Goal: Task Accomplishment & Management: Complete application form

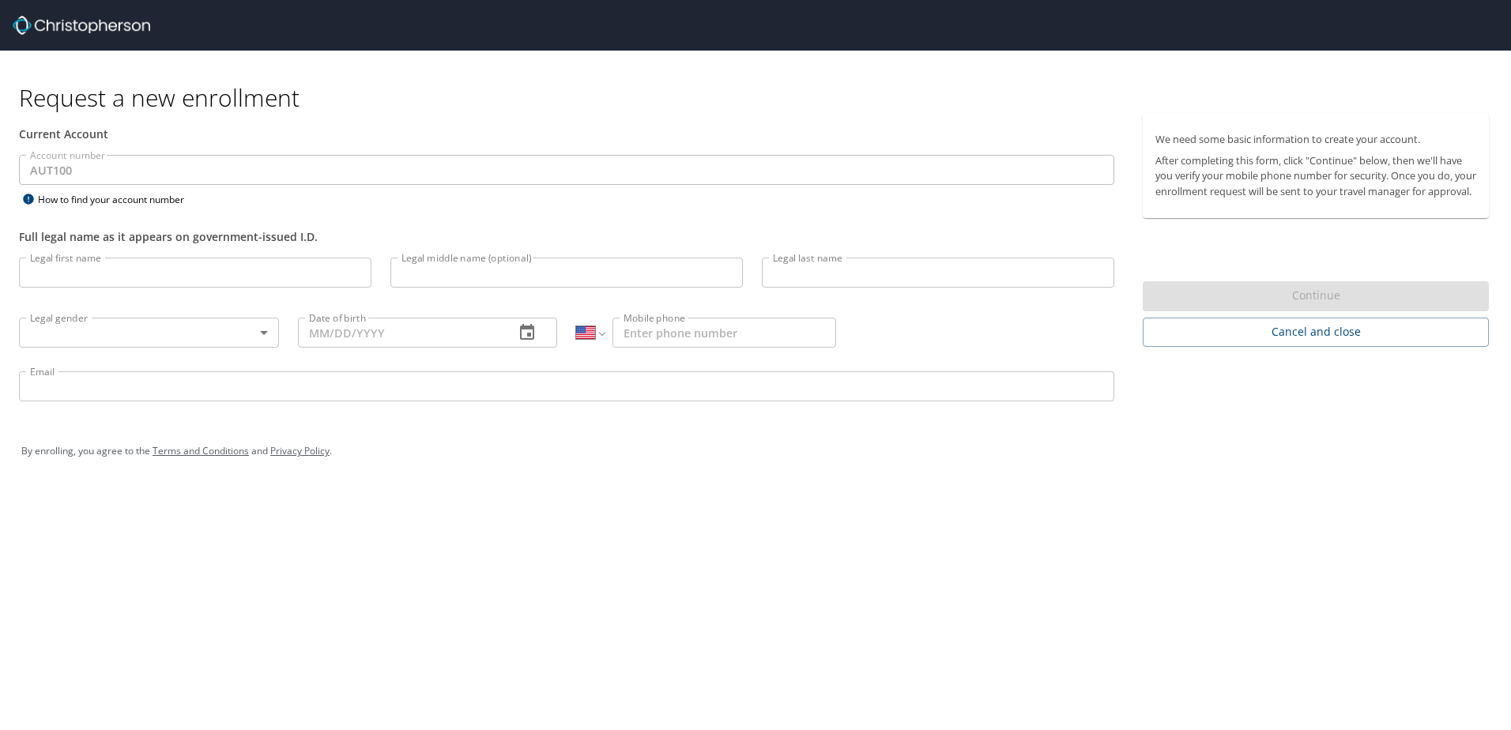
select select "US"
click at [111, 275] on input "Legal first name" at bounding box center [195, 273] width 353 height 30
click at [582, 575] on div "Request a new enrollment Current Account Account number AUT100 Account number H…" at bounding box center [755, 365] width 1511 height 730
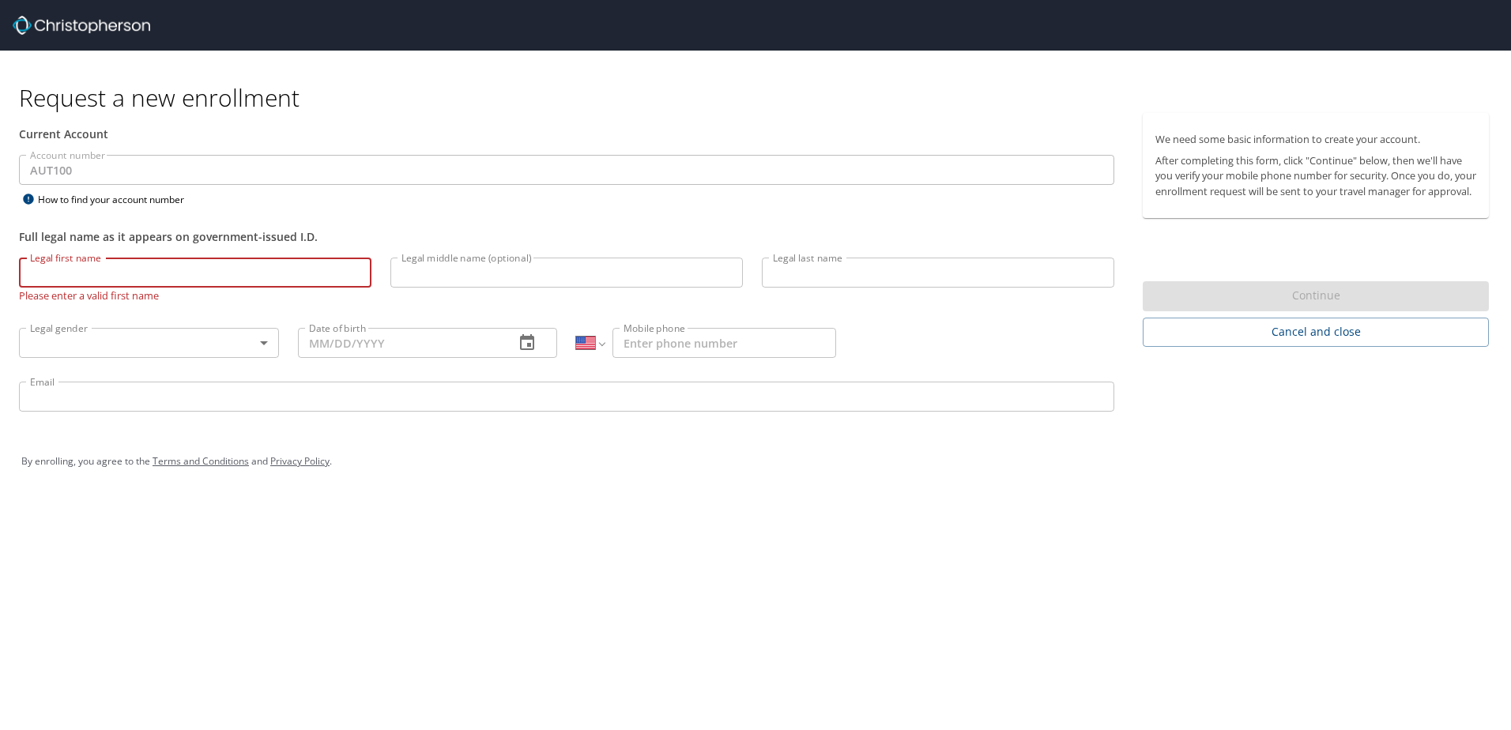
click at [219, 268] on input "Legal first name" at bounding box center [195, 273] width 353 height 30
type input "Carlos"
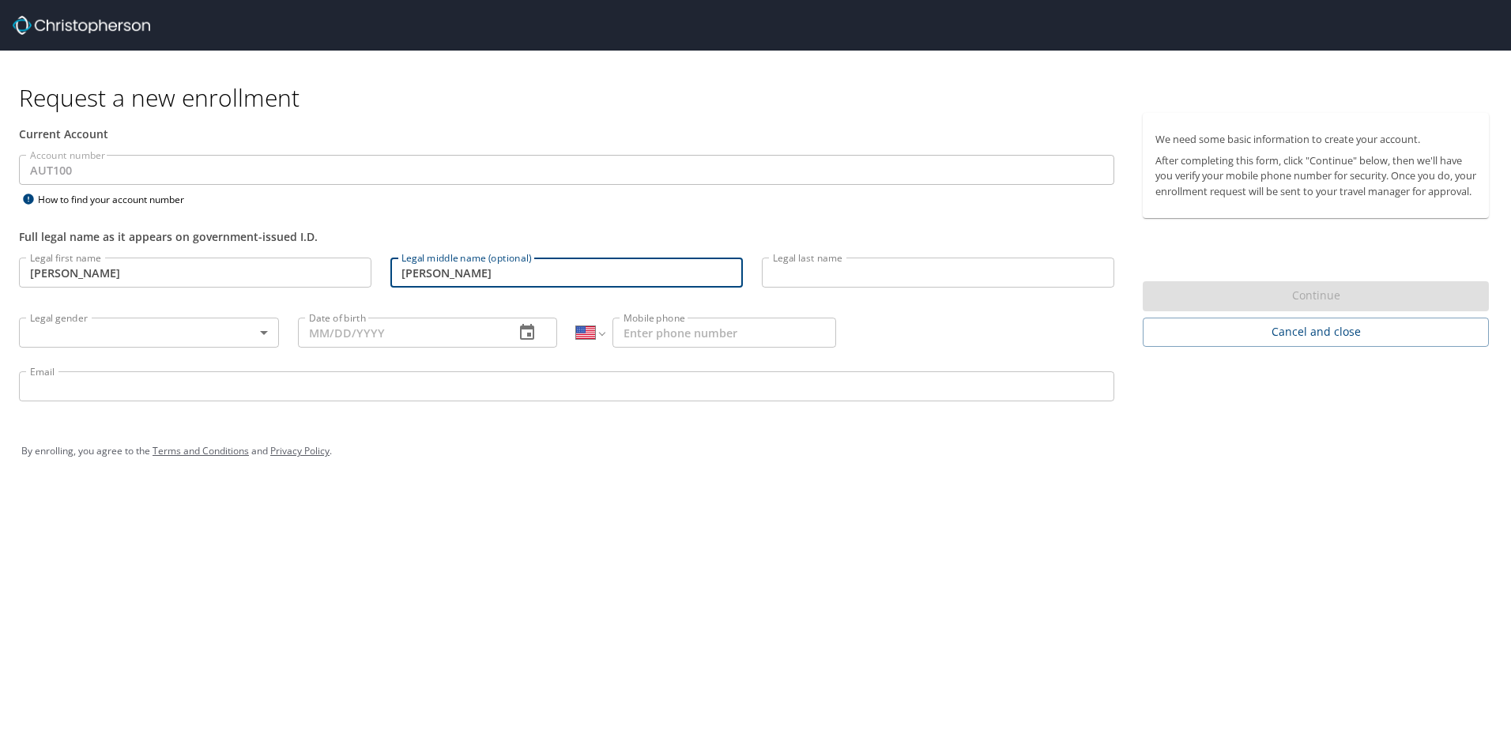
type input "Hebert"
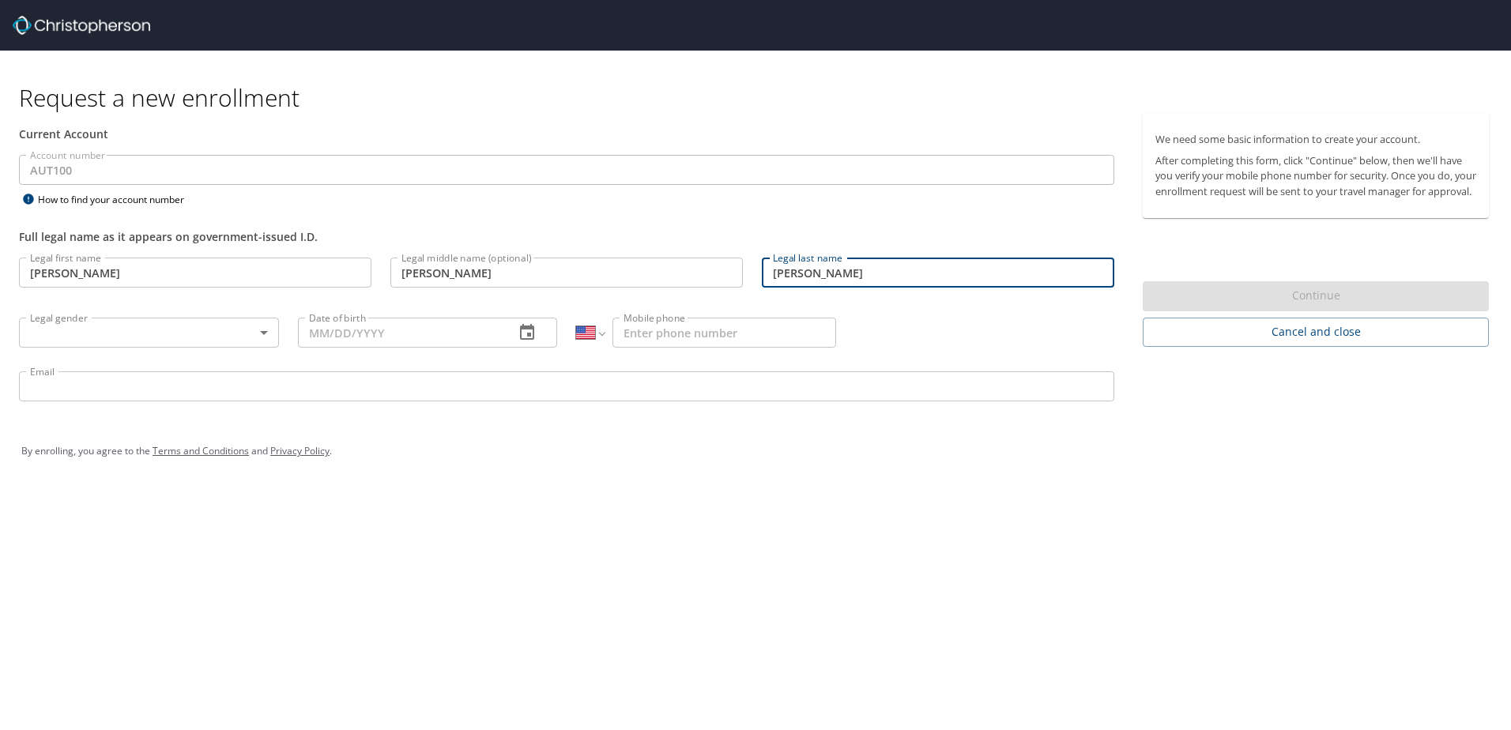
type input "Gonzalez"
click at [224, 538] on div "Request a new enrollment Current Account Account number AUT100 Account number H…" at bounding box center [755, 365] width 1511 height 730
click at [183, 345] on body "Request a new enrollment Current Account Account number AUT100 Account number H…" at bounding box center [755, 365] width 1511 height 730
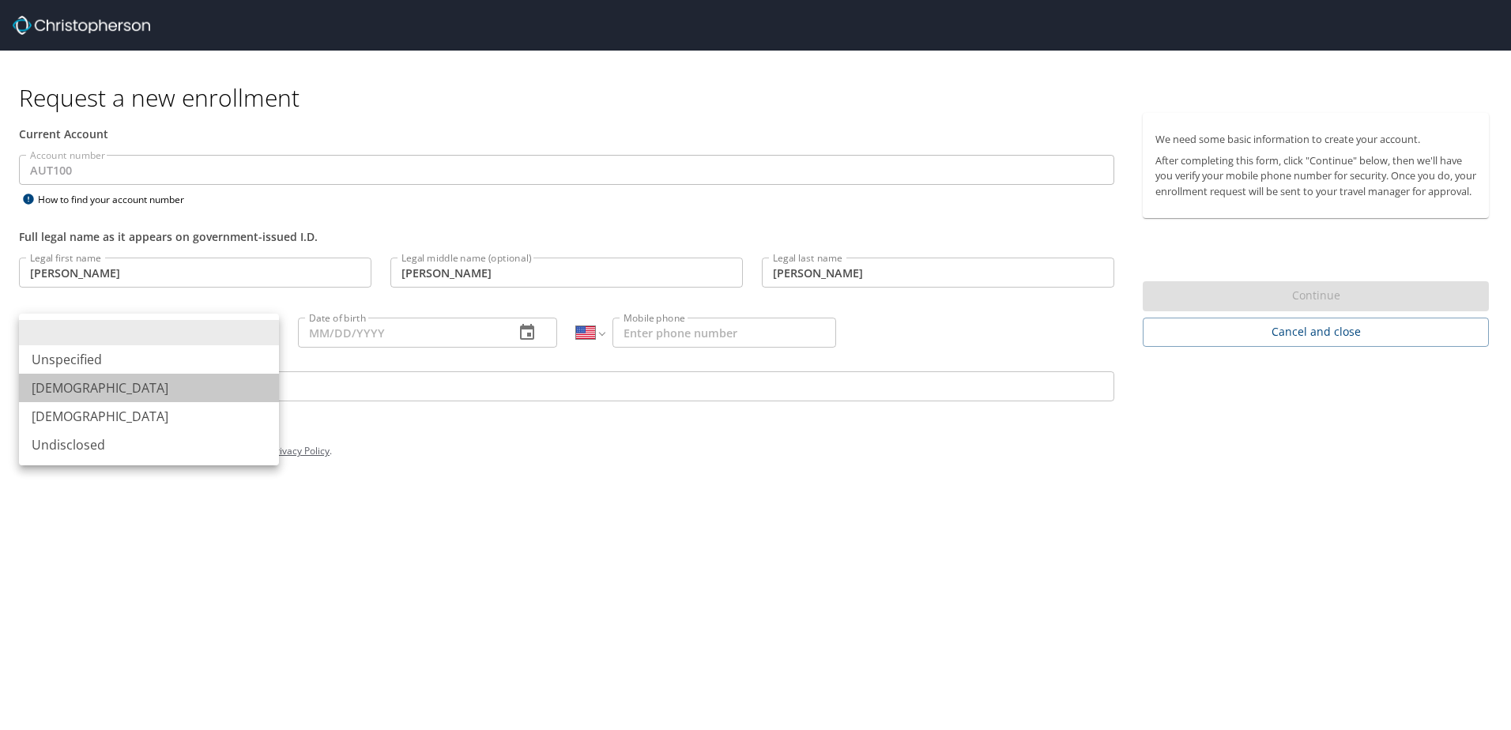
click at [172, 382] on li "Male" at bounding box center [149, 388] width 260 height 28
type input "Male"
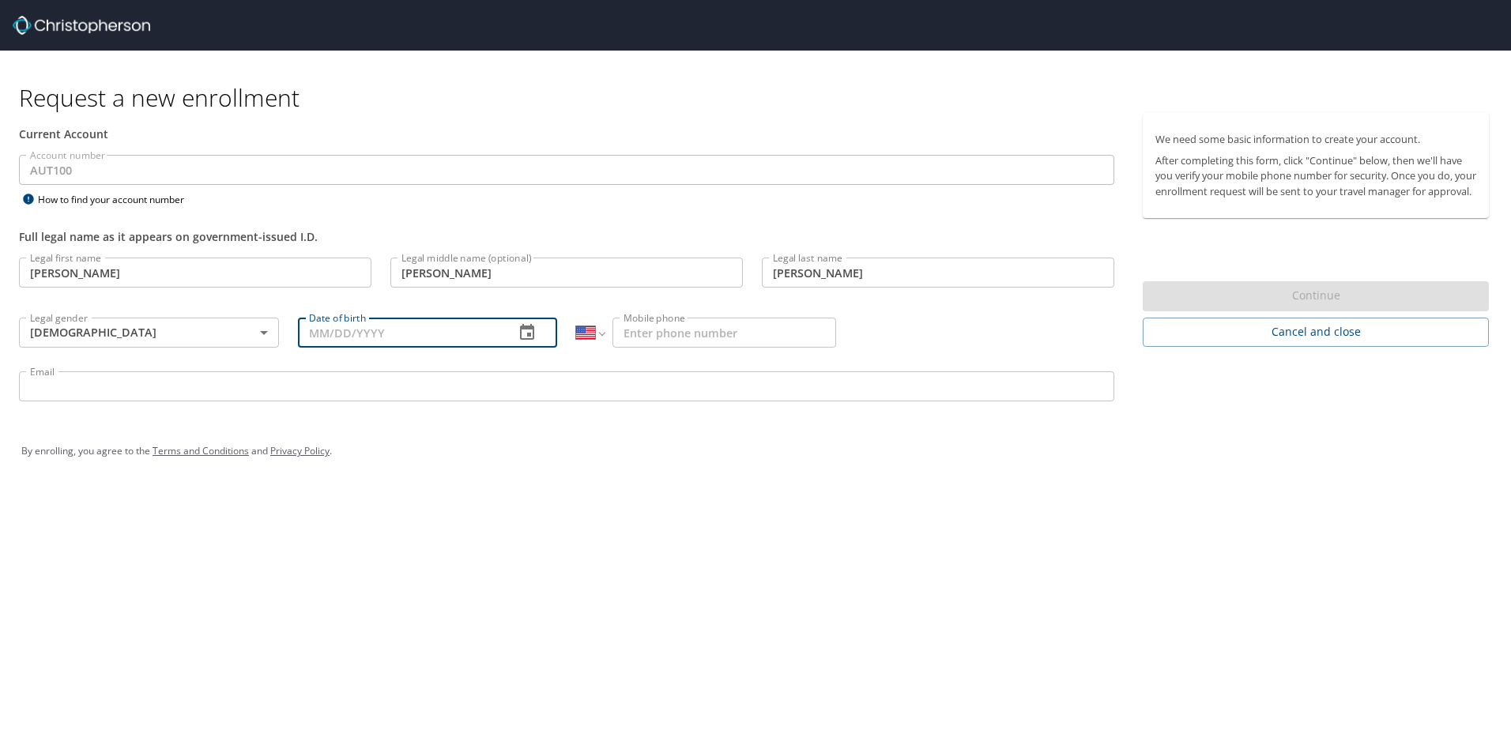
click at [356, 331] on input "Date of birth" at bounding box center [400, 333] width 205 height 30
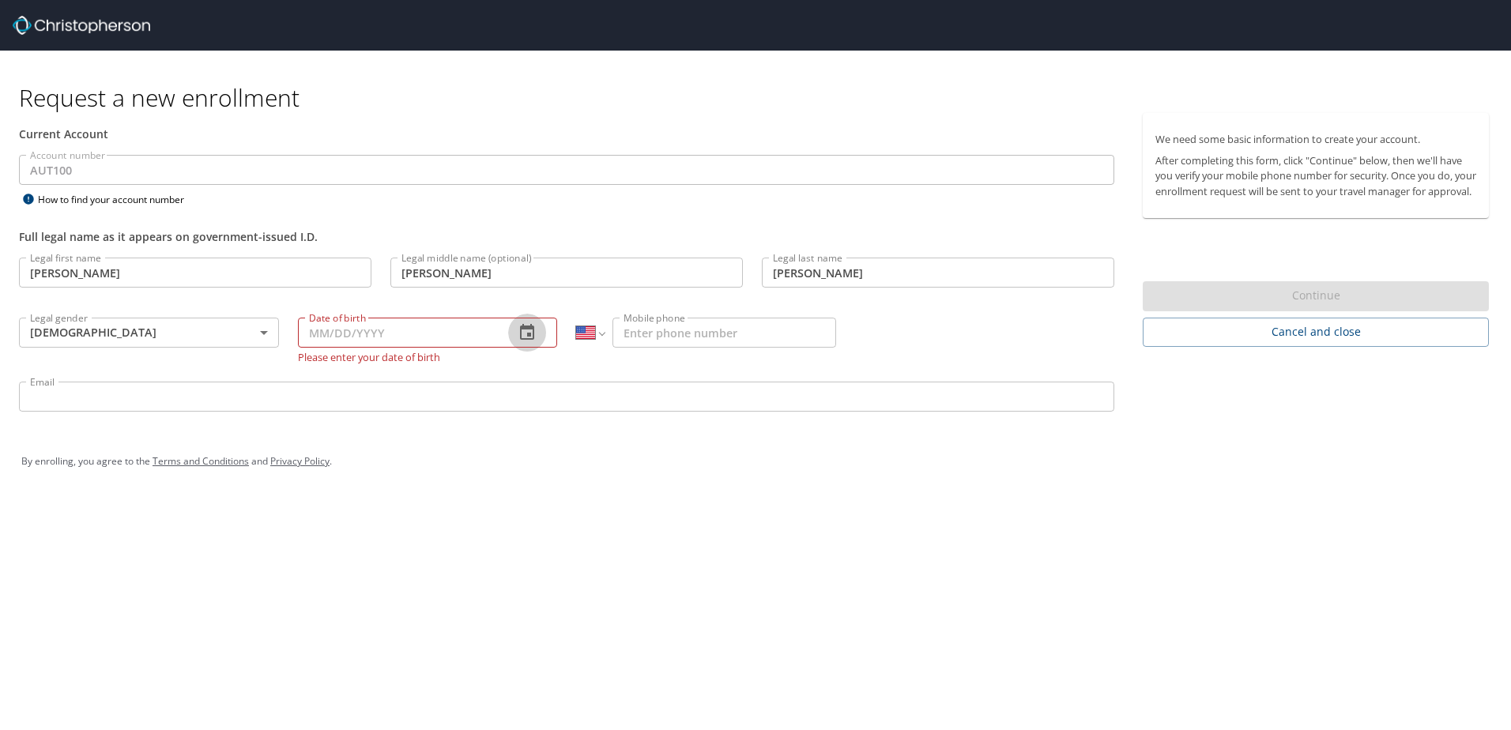
click at [526, 328] on icon "button" at bounding box center [527, 332] width 14 height 16
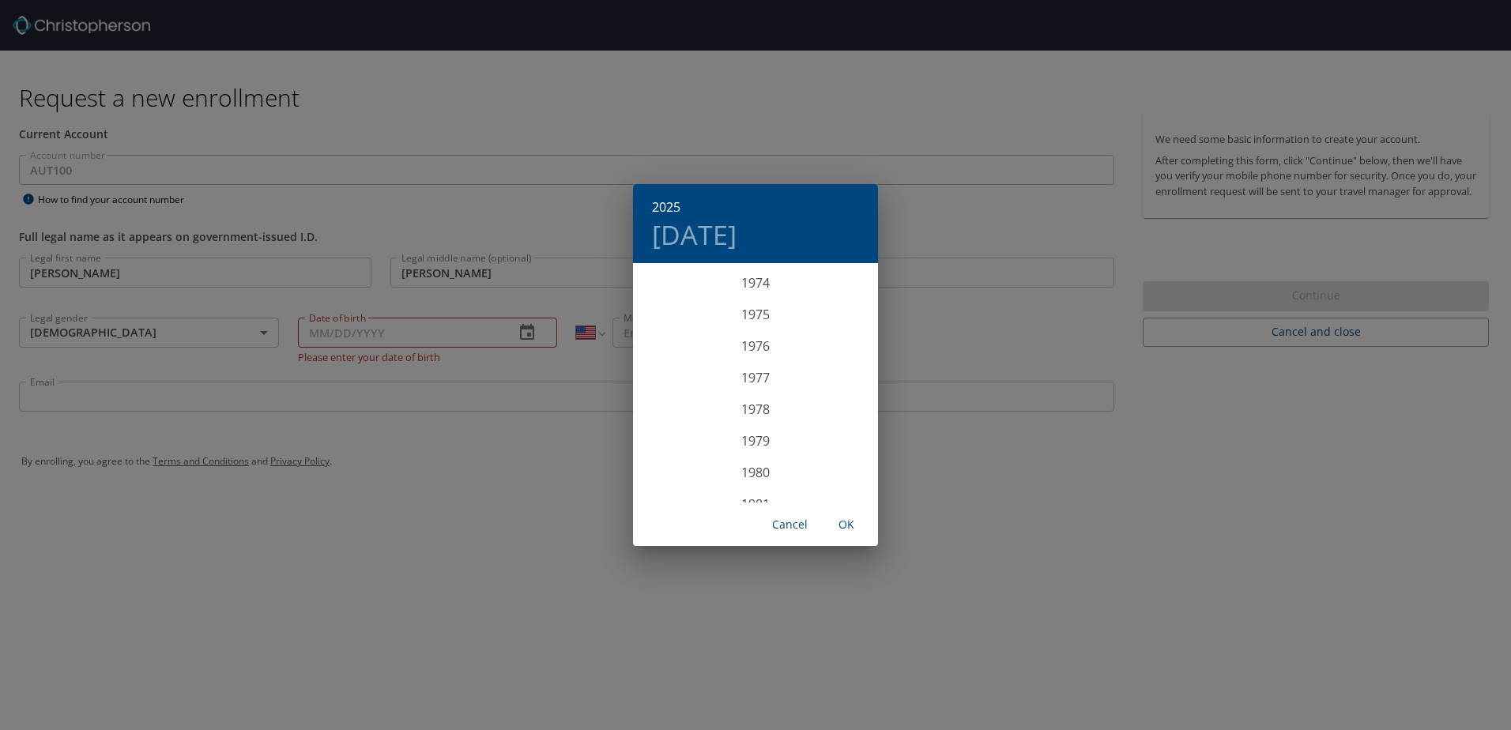
scroll to position [2466, 0]
click at [759, 377] on div "1980" at bounding box center [755, 376] width 245 height 32
click at [672, 416] on div "Jul" at bounding box center [673, 413] width 81 height 59
click at [668, 428] on span "20" at bounding box center [661, 433] width 28 height 10
click at [848, 523] on span "OK" at bounding box center [847, 525] width 38 height 20
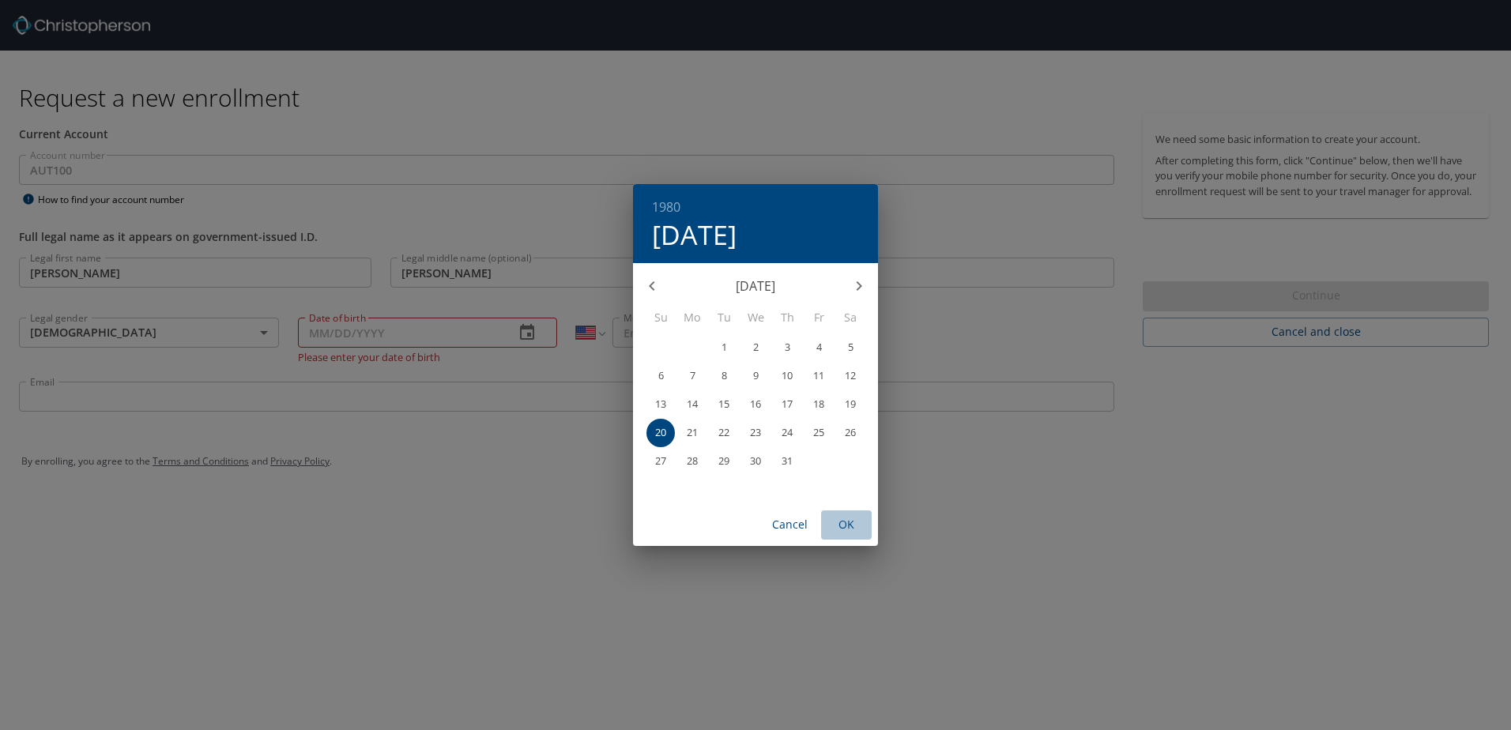
type input "07/20/1980"
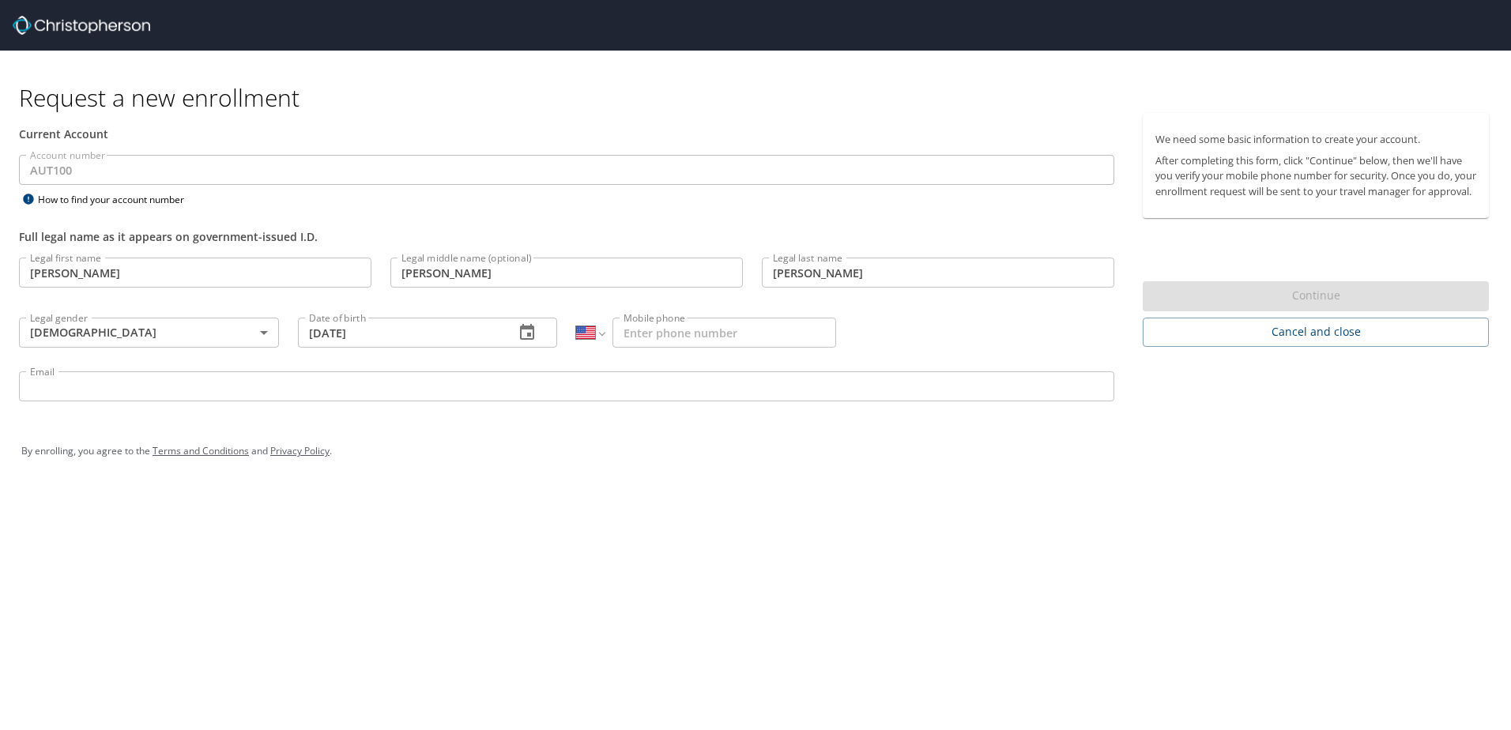
drag, startPoint x: 652, startPoint y: 334, endPoint x: 756, endPoint y: 330, distance: 103.6
click at [662, 334] on input "Mobile phone" at bounding box center [725, 333] width 224 height 30
type input "(248) 961-5896"
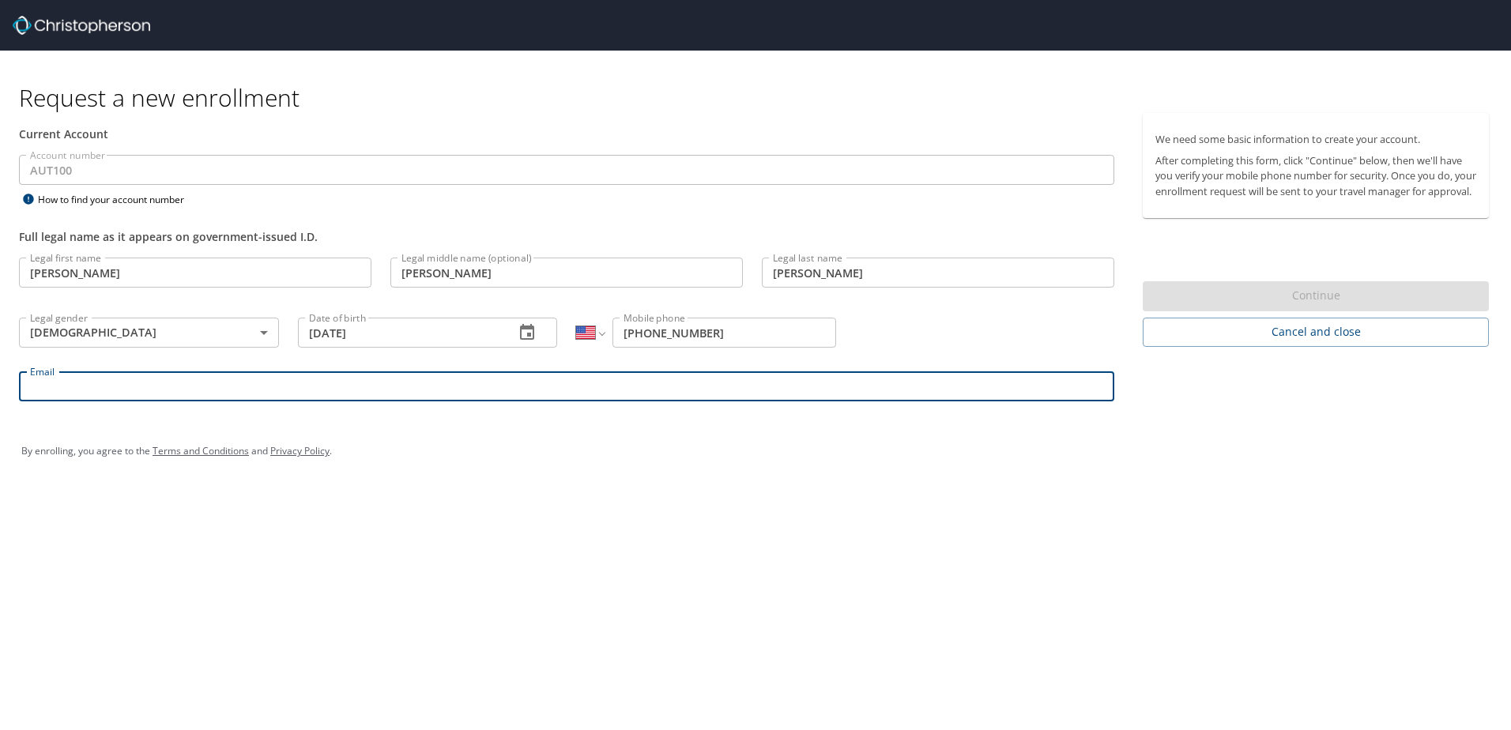
click at [175, 380] on input "Email" at bounding box center [566, 386] width 1095 height 30
type input "hebert.gonzalez@autoliv.com"
select select "MX"
type input "248 961 5896"
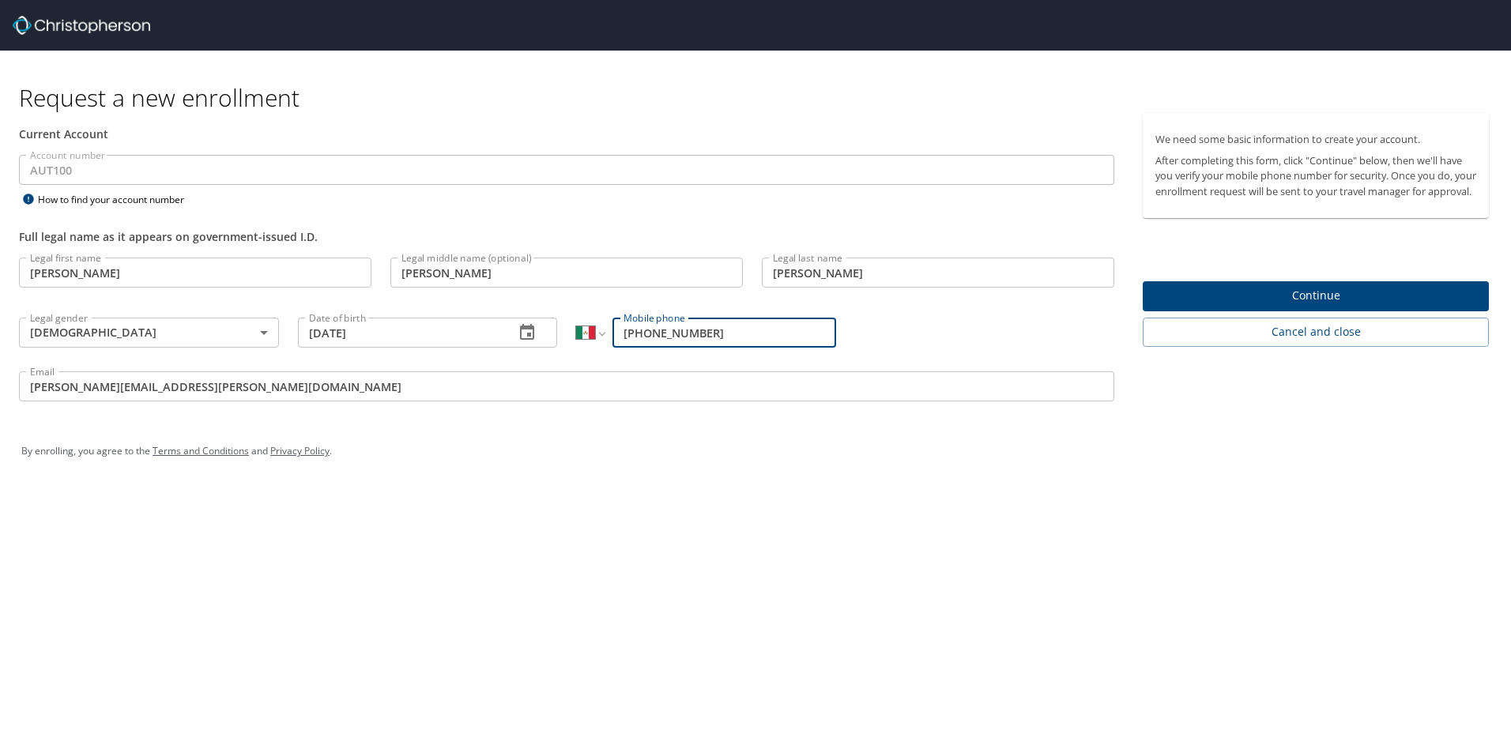
click at [775, 546] on div "Request a new enrollment Current Account Account number AUT100 Account number H…" at bounding box center [755, 365] width 1511 height 730
click at [600, 330] on select "International Afghanistan Åland Islands Albania Algeria American Samoa Andorra …" at bounding box center [590, 333] width 28 height 30
select select "US"
click at [576, 318] on select "International Afghanistan Åland Islands Albania Algeria American Samoa Andorra …" at bounding box center [590, 333] width 28 height 30
type input "(248) 961-5896"
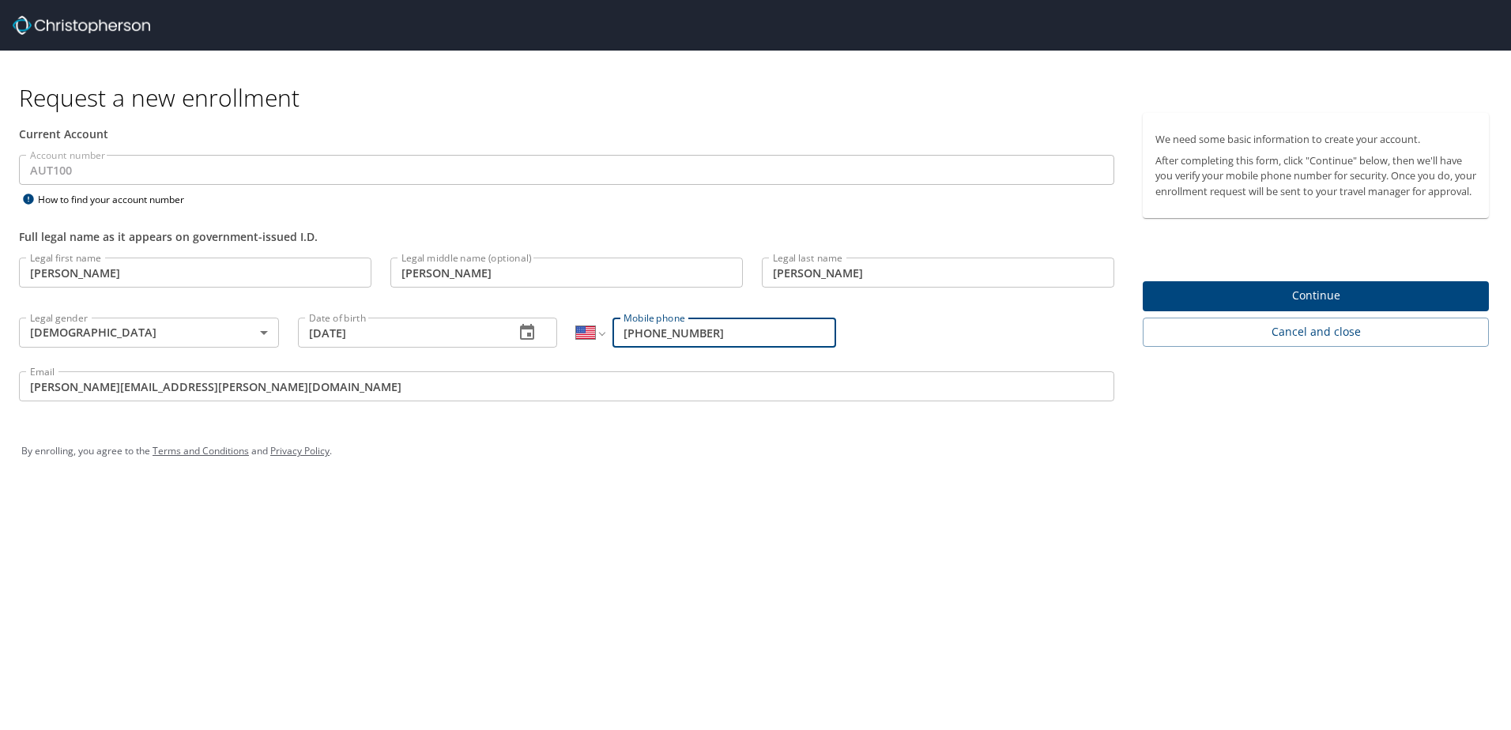
click at [664, 514] on div "Request a new enrollment Current Account Account number AUT100 Account number H…" at bounding box center [755, 365] width 1511 height 730
click at [1339, 306] on span "Continue" at bounding box center [1316, 296] width 321 height 20
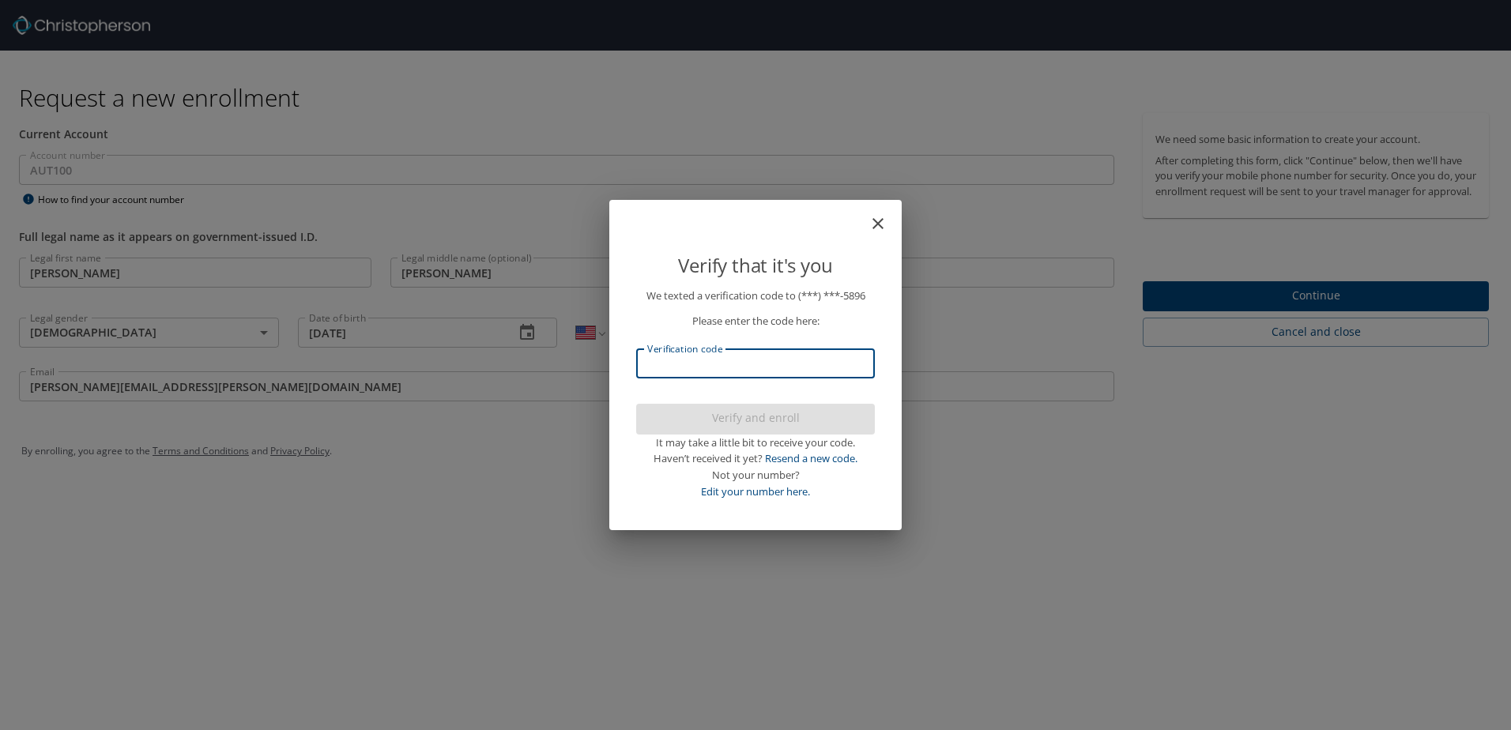
click at [704, 356] on input "Verification code" at bounding box center [755, 364] width 239 height 30
type input "781816"
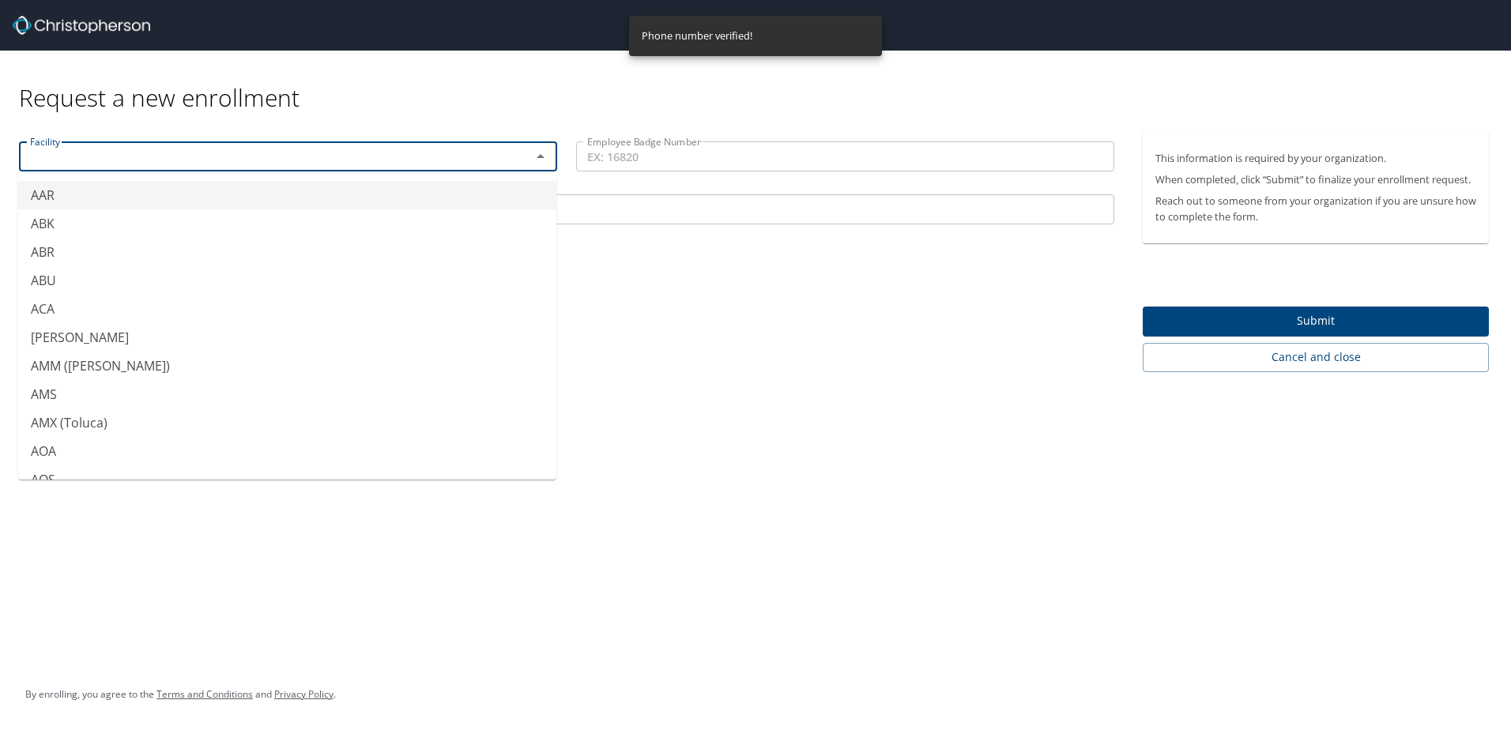
click at [106, 152] on input "text" at bounding box center [265, 156] width 482 height 21
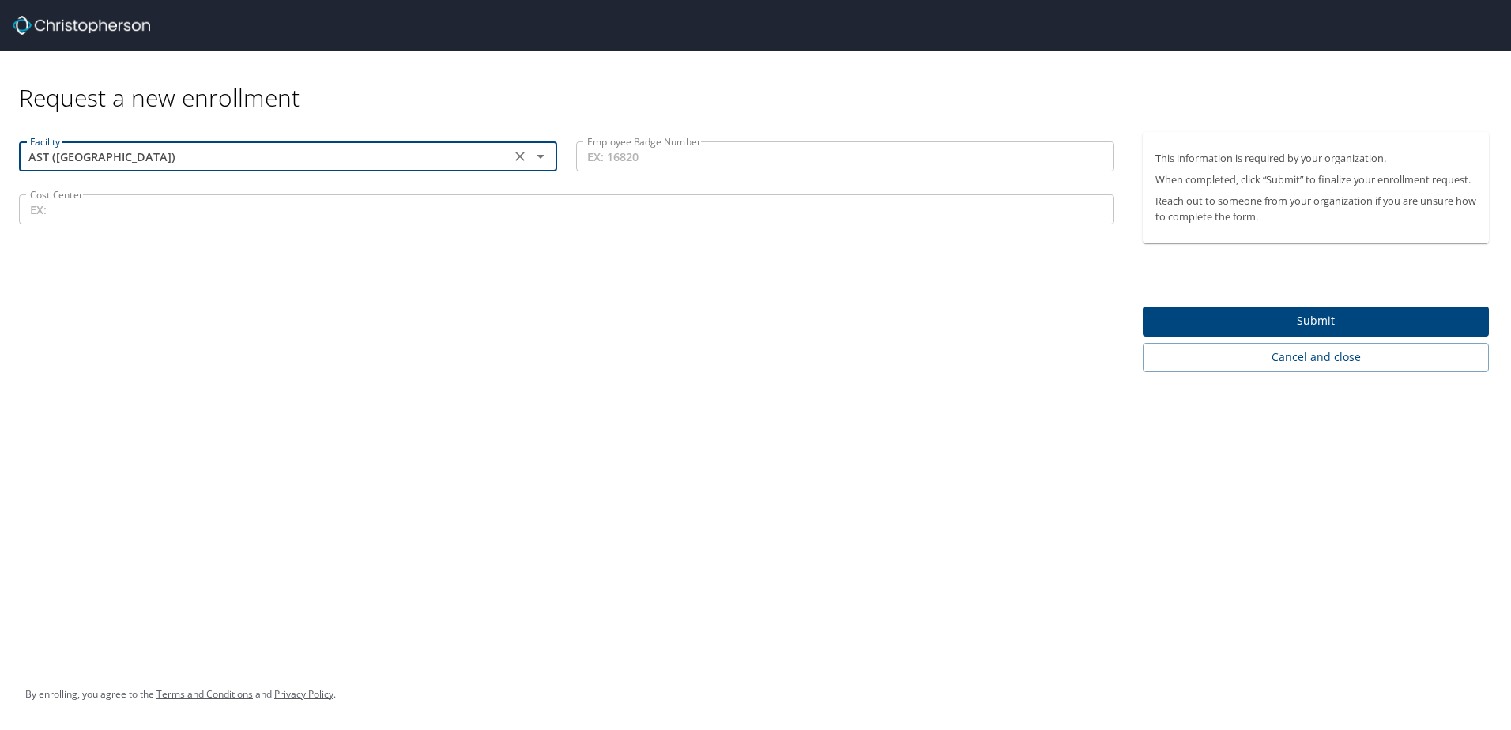
type input "AST (Tijuana)"
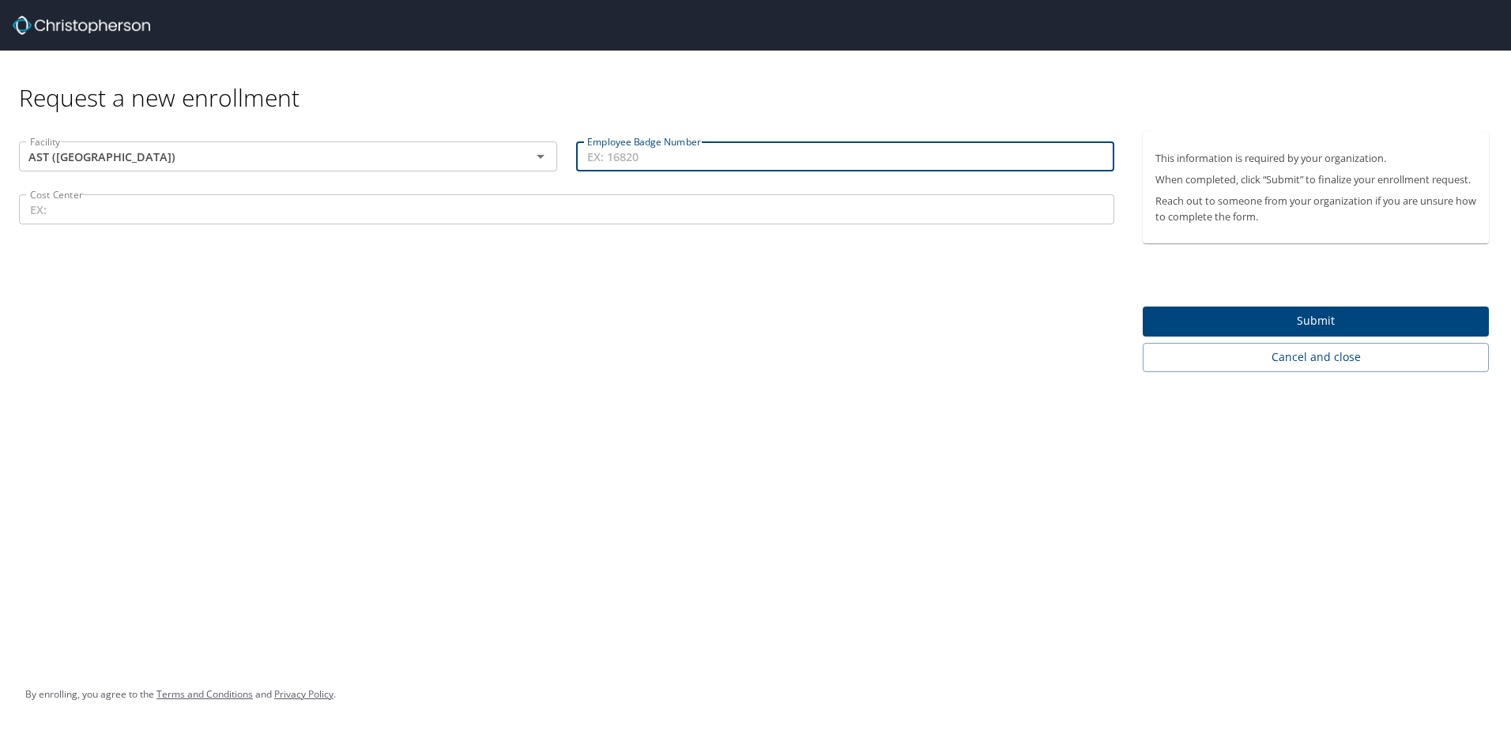
click at [659, 164] on input "Employee Badge Number" at bounding box center [845, 156] width 538 height 30
type input "57539"
click at [240, 220] on input "Cost Center" at bounding box center [566, 209] width 1095 height 30
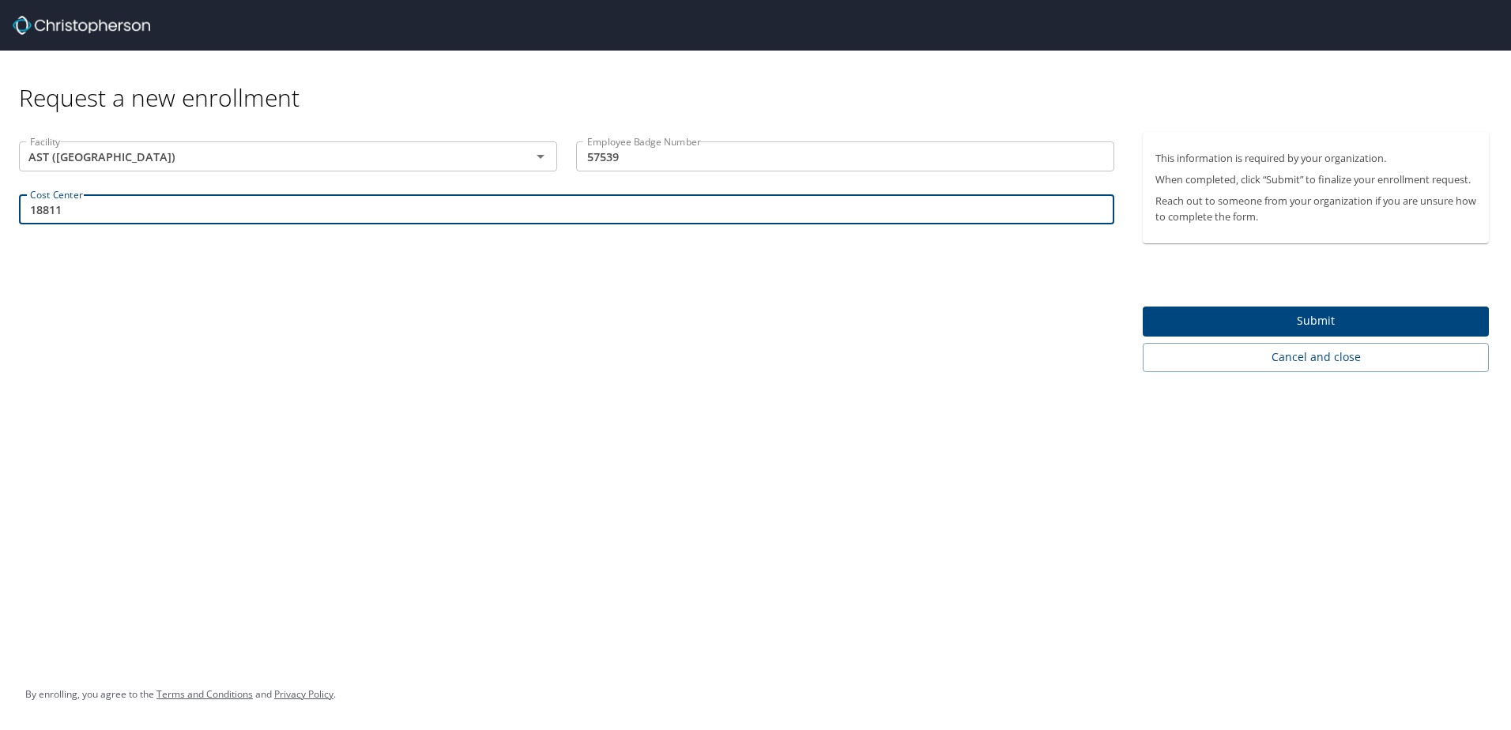
type input "18811"
click at [390, 416] on div "Request a new enrollment Facility AST (Tijuana) Facility Employee Badge Number …" at bounding box center [755, 365] width 1511 height 730
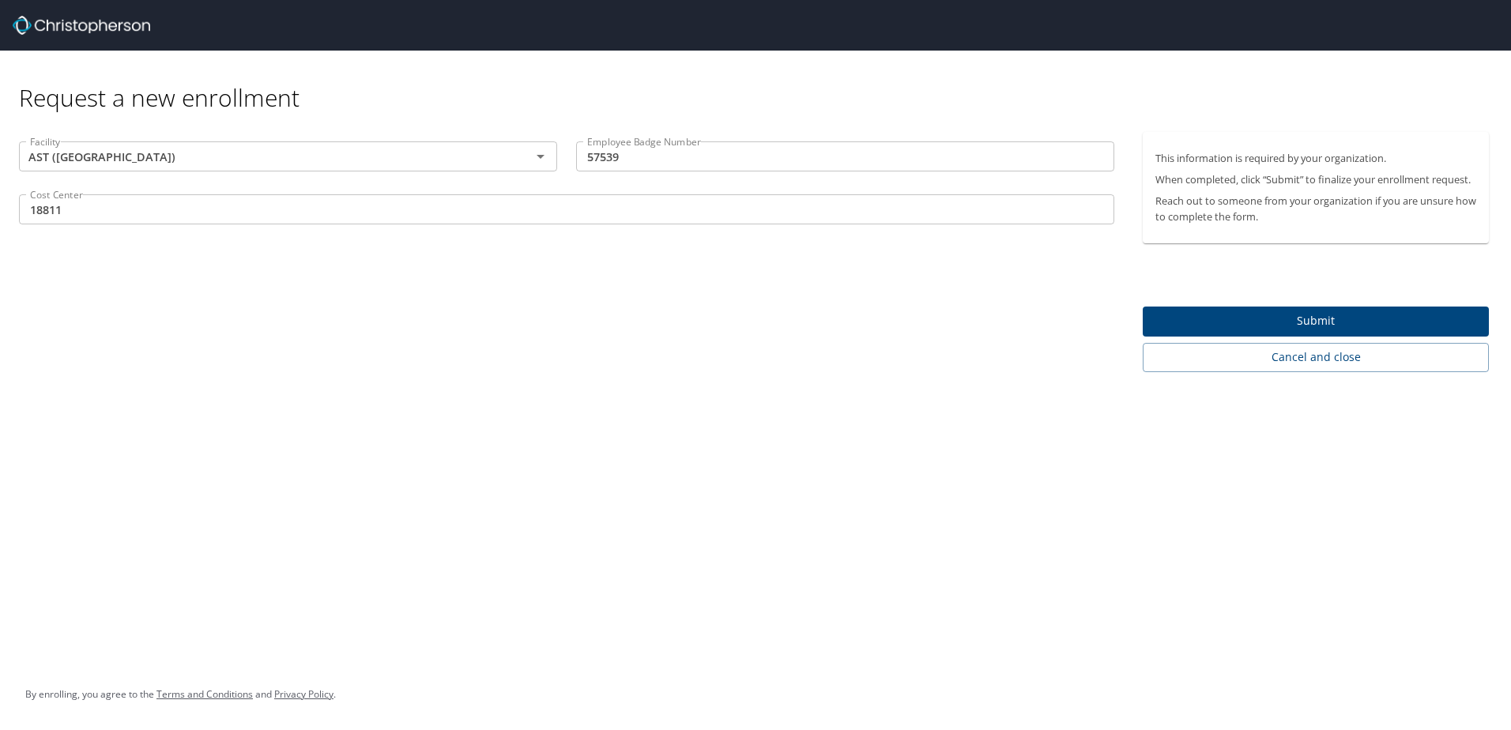
click at [1296, 324] on span "Submit" at bounding box center [1316, 321] width 321 height 20
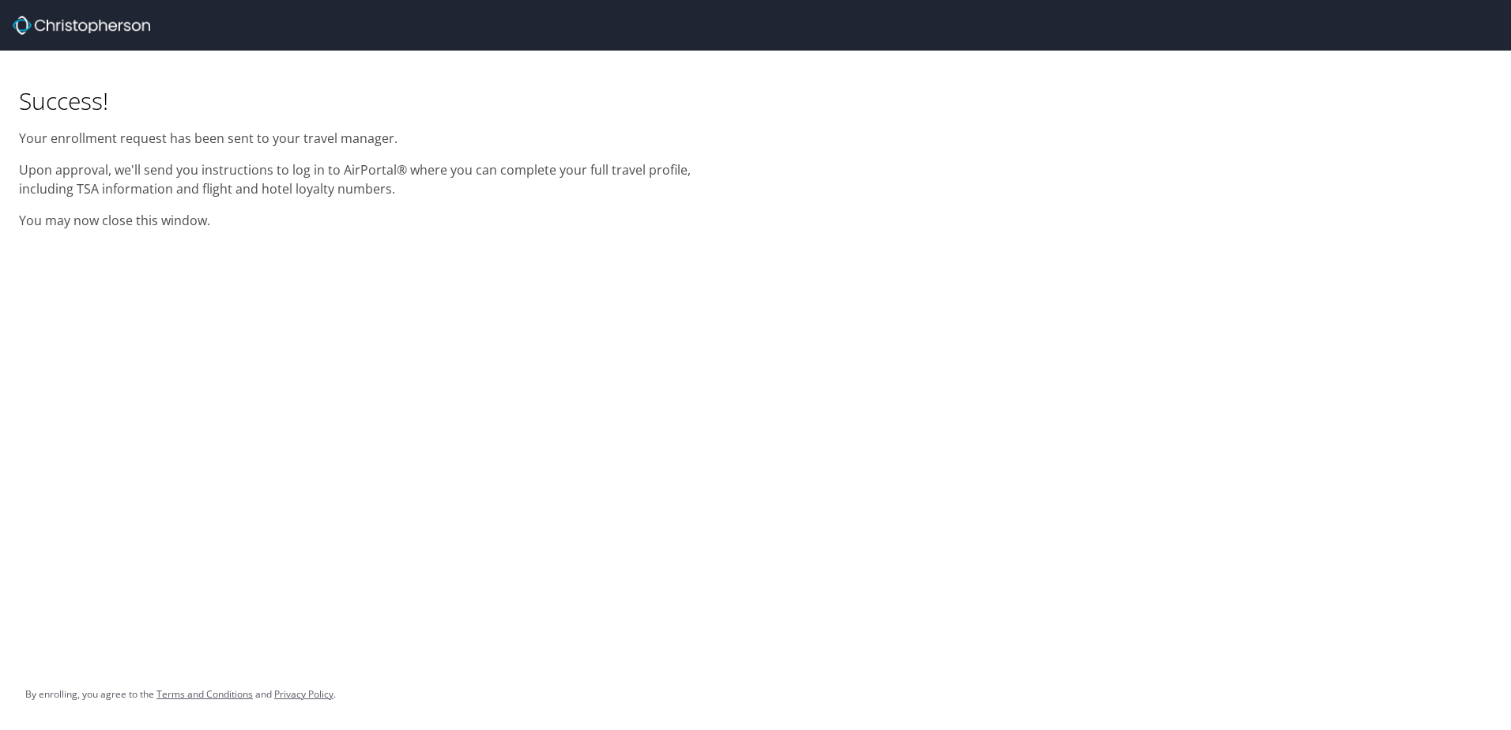
drag, startPoint x: 441, startPoint y: 381, endPoint x: 573, endPoint y: 550, distance: 214.6
click at [456, 406] on div "Success! Your enrollment request has been sent to your travel manager. Upon app…" at bounding box center [755, 365] width 1511 height 730
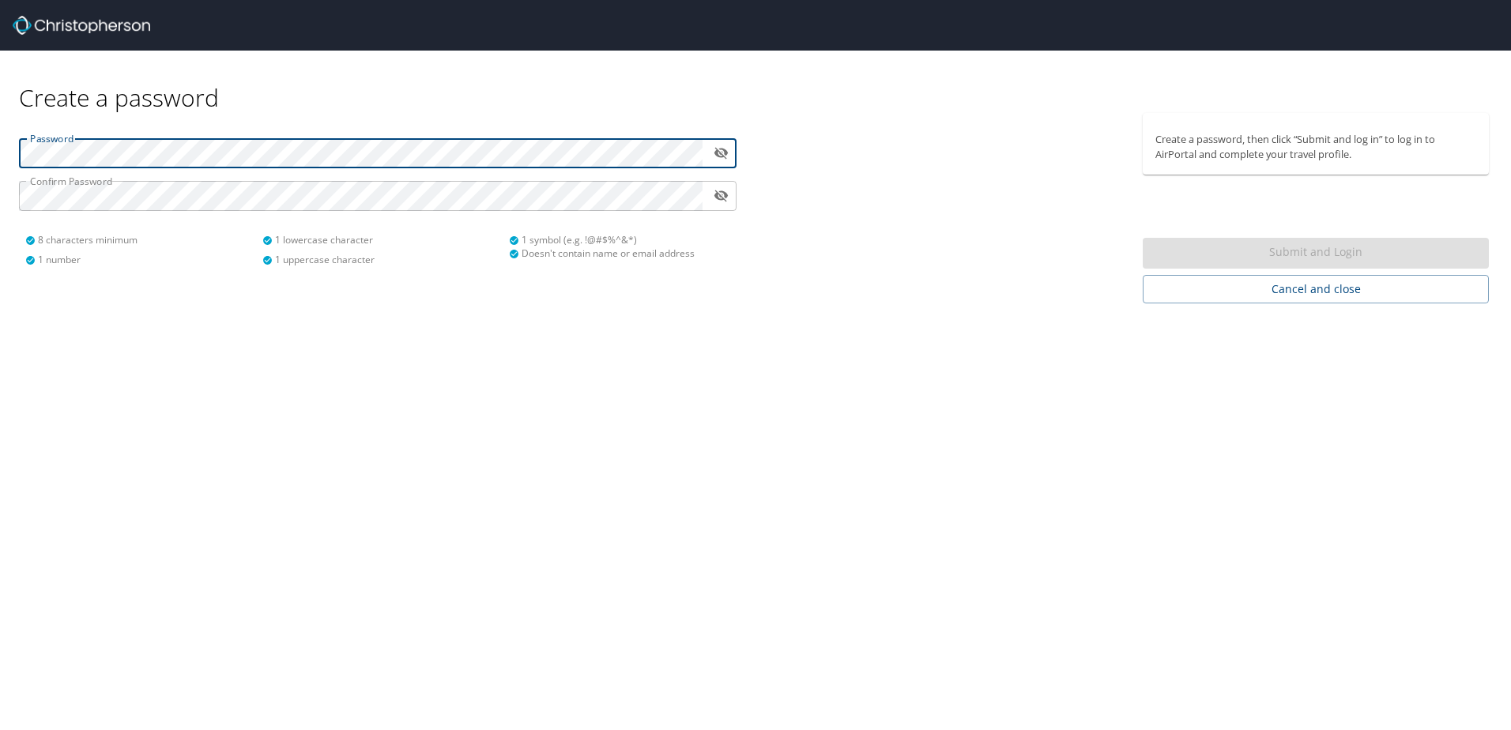
click at [0, 121] on html "Create a password Password ​ Confirm Password ​ 8 characters minimum 1 number 1…" at bounding box center [755, 365] width 1511 height 730
click at [0, 154] on html "Create a password Password ​ Confirm Password ​ 8 characters minimum 1 number 1…" at bounding box center [755, 365] width 1511 height 730
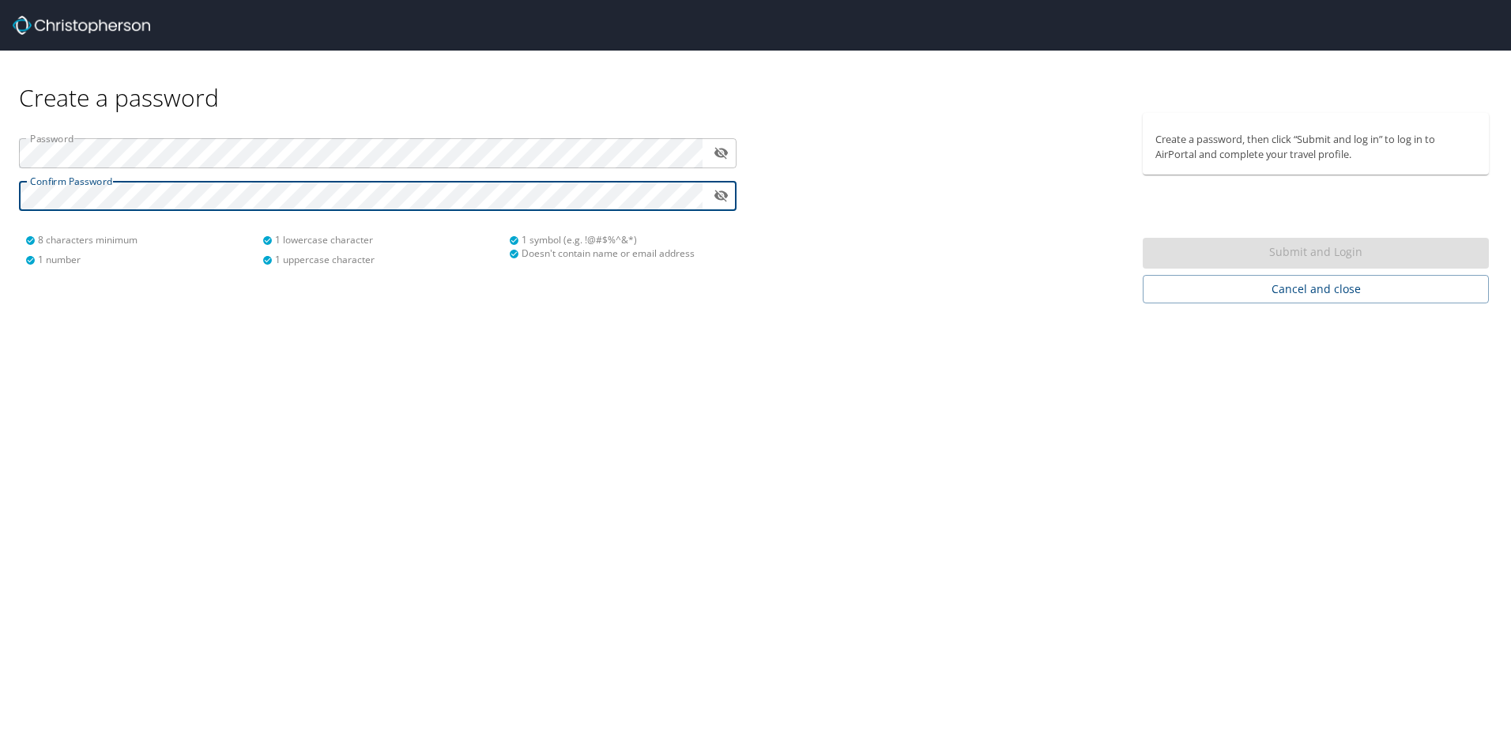
click at [0, 179] on html "Create a password Password ​ Confirm Password ​ 8 characters minimum 1 number 1…" at bounding box center [755, 365] width 1511 height 730
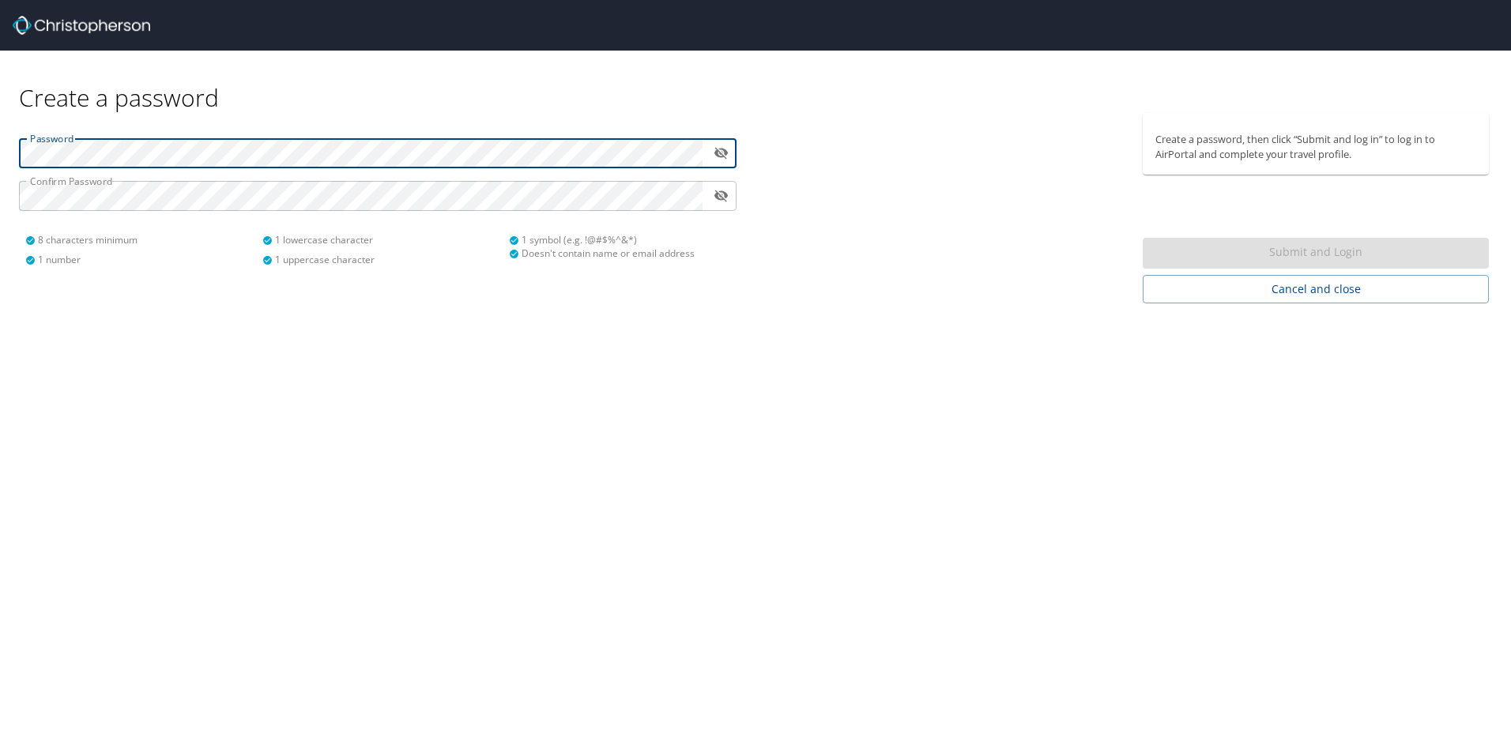
click at [0, 93] on html "Create a password Password ​ Confirm Password ​ 8 characters minimum 1 number 1…" at bounding box center [755, 365] width 1511 height 730
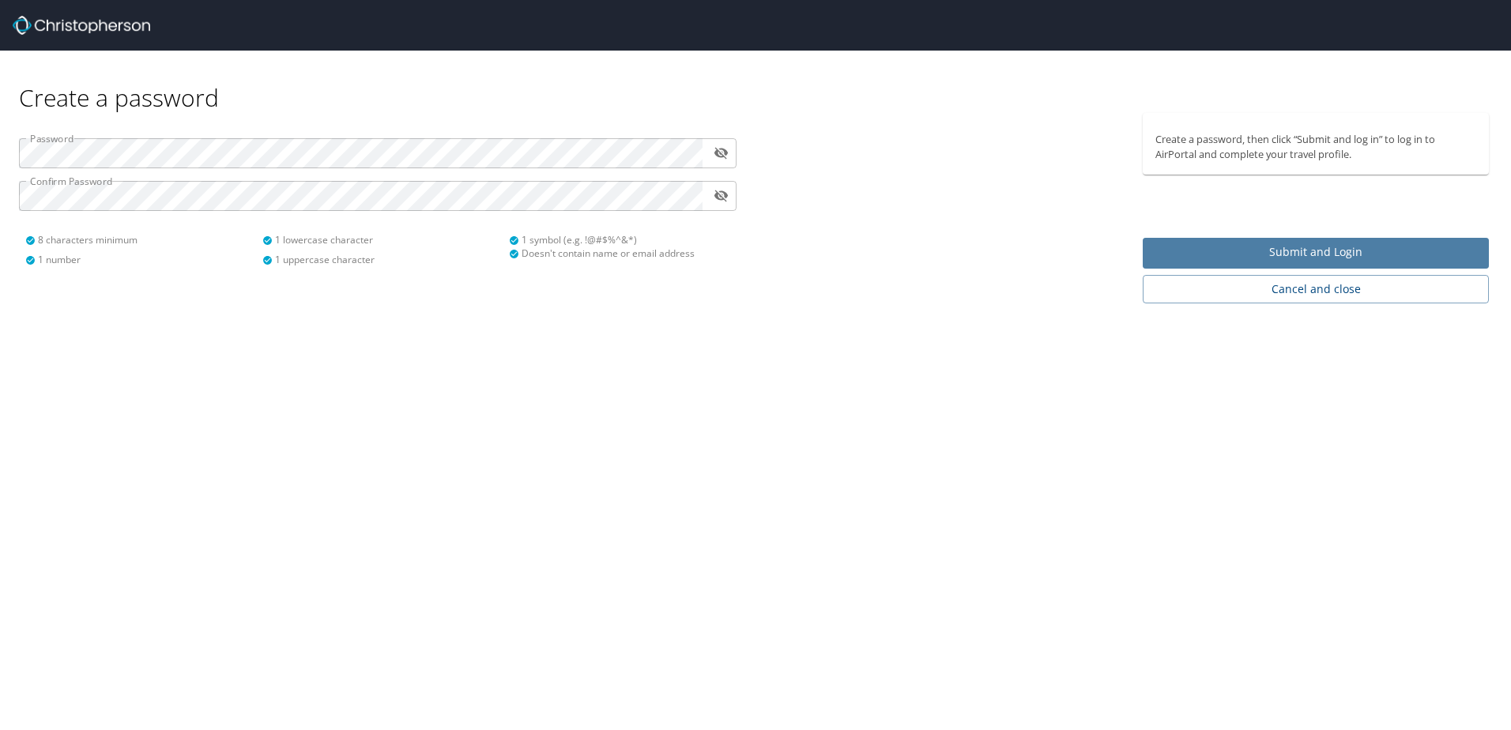
click at [1284, 250] on span "Submit and Login" at bounding box center [1316, 253] width 321 height 20
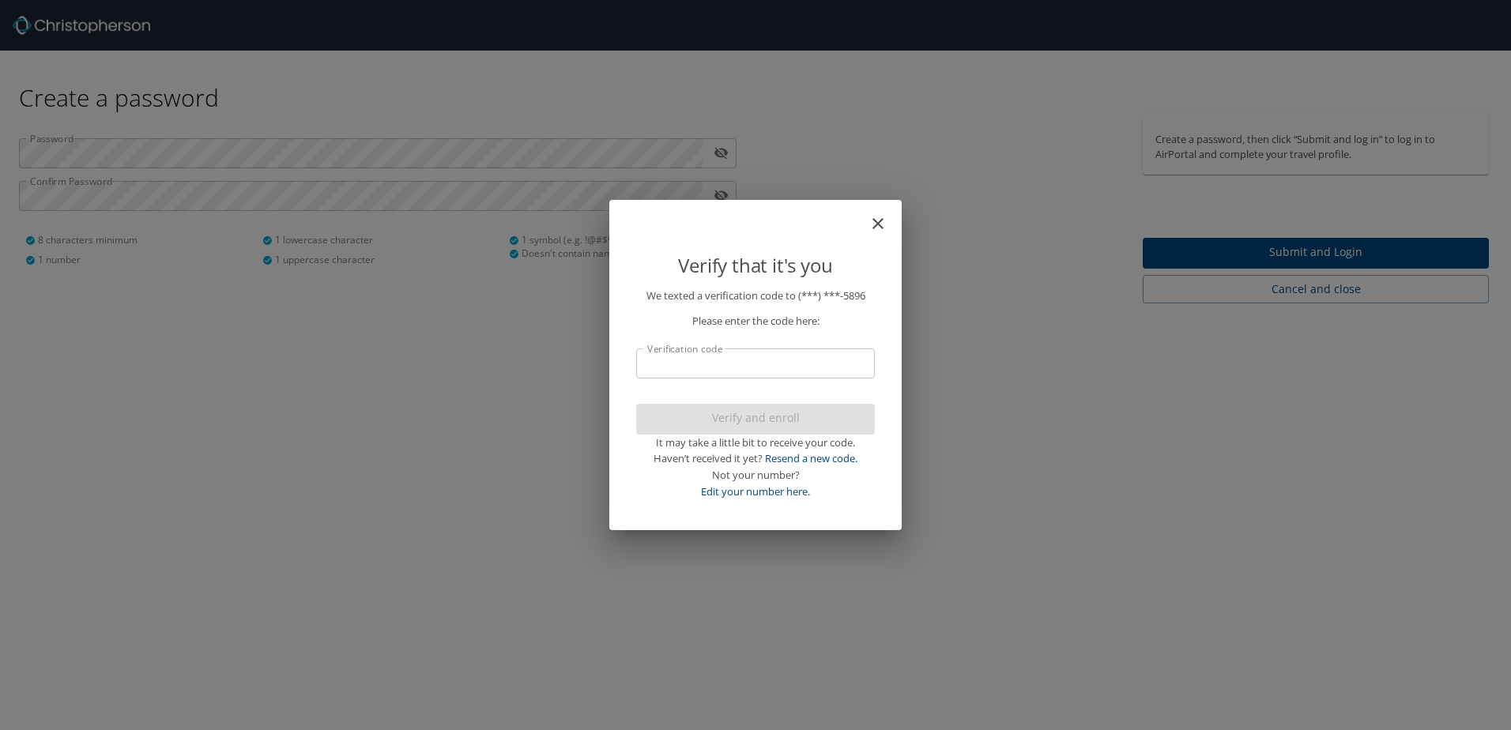
click at [714, 358] on input "Verification code" at bounding box center [755, 364] width 239 height 30
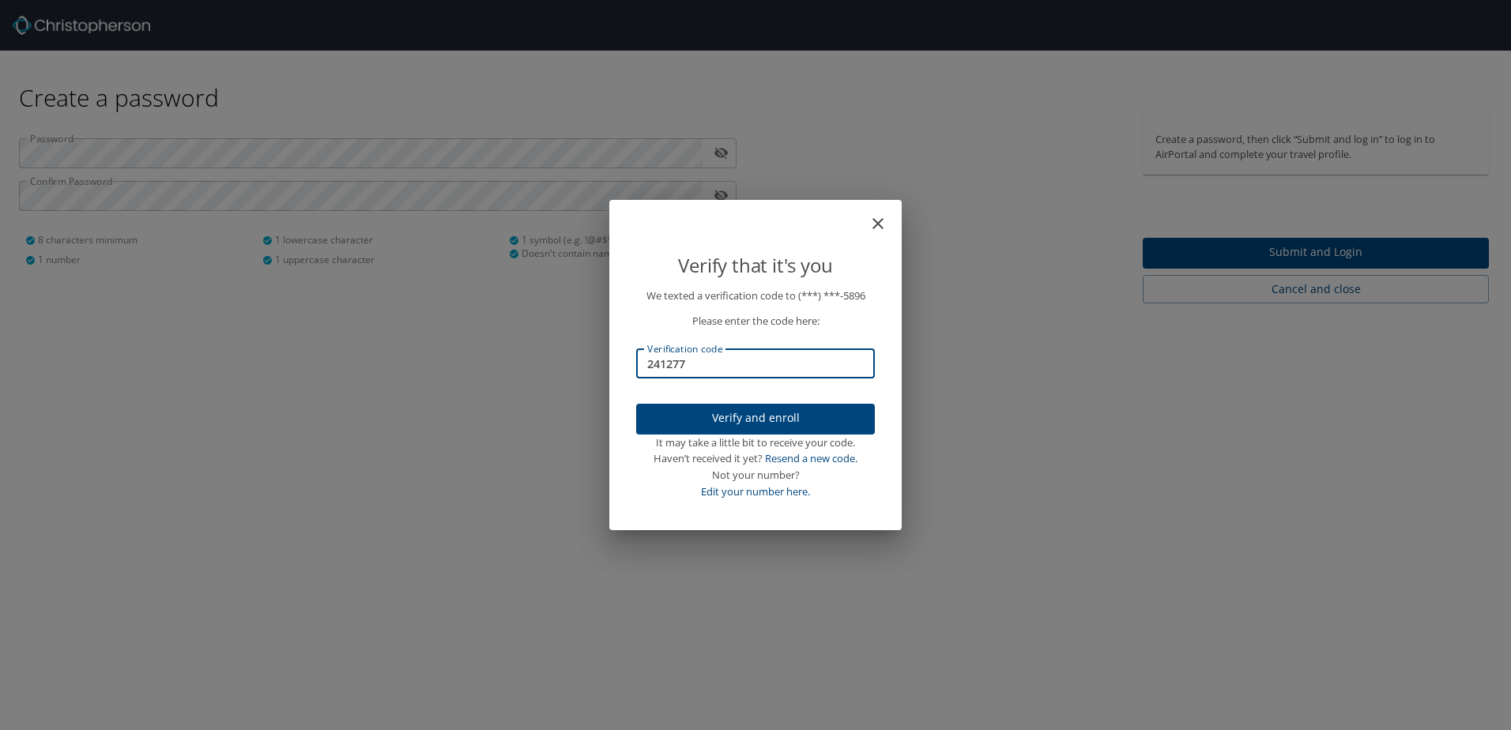
type input "241277"
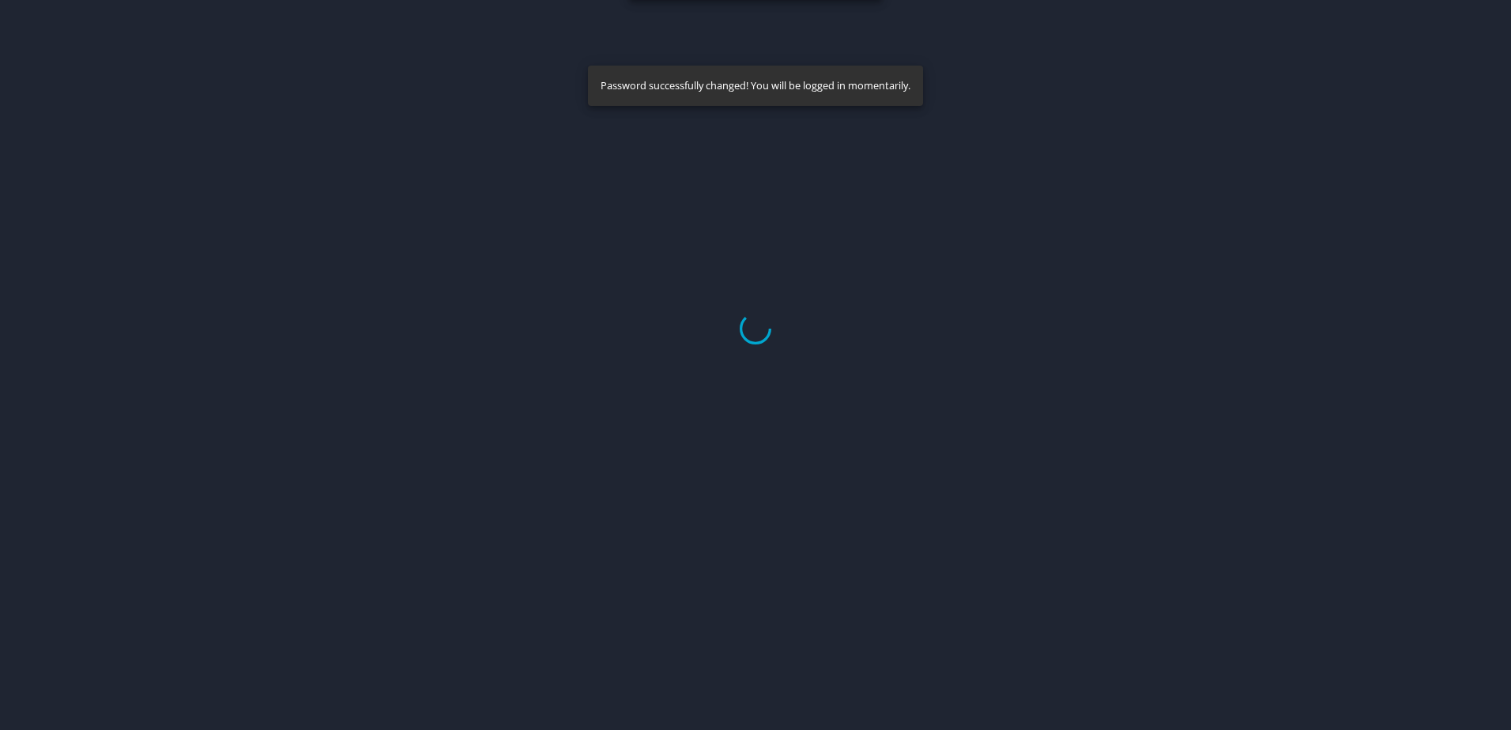
select select "US"
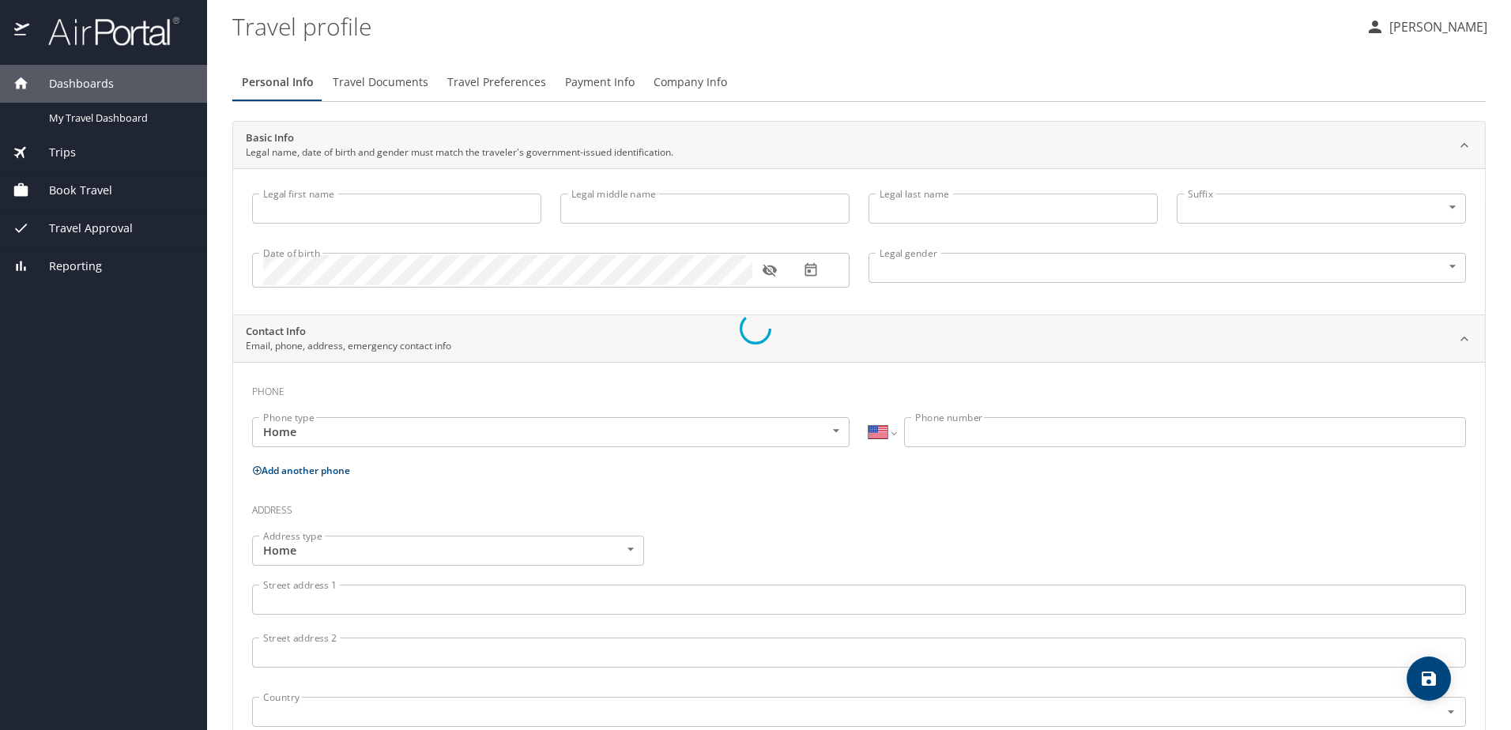
type input "Carlos"
type input "Hebert"
type input "Gonzalez"
type input "Male"
select select "US"
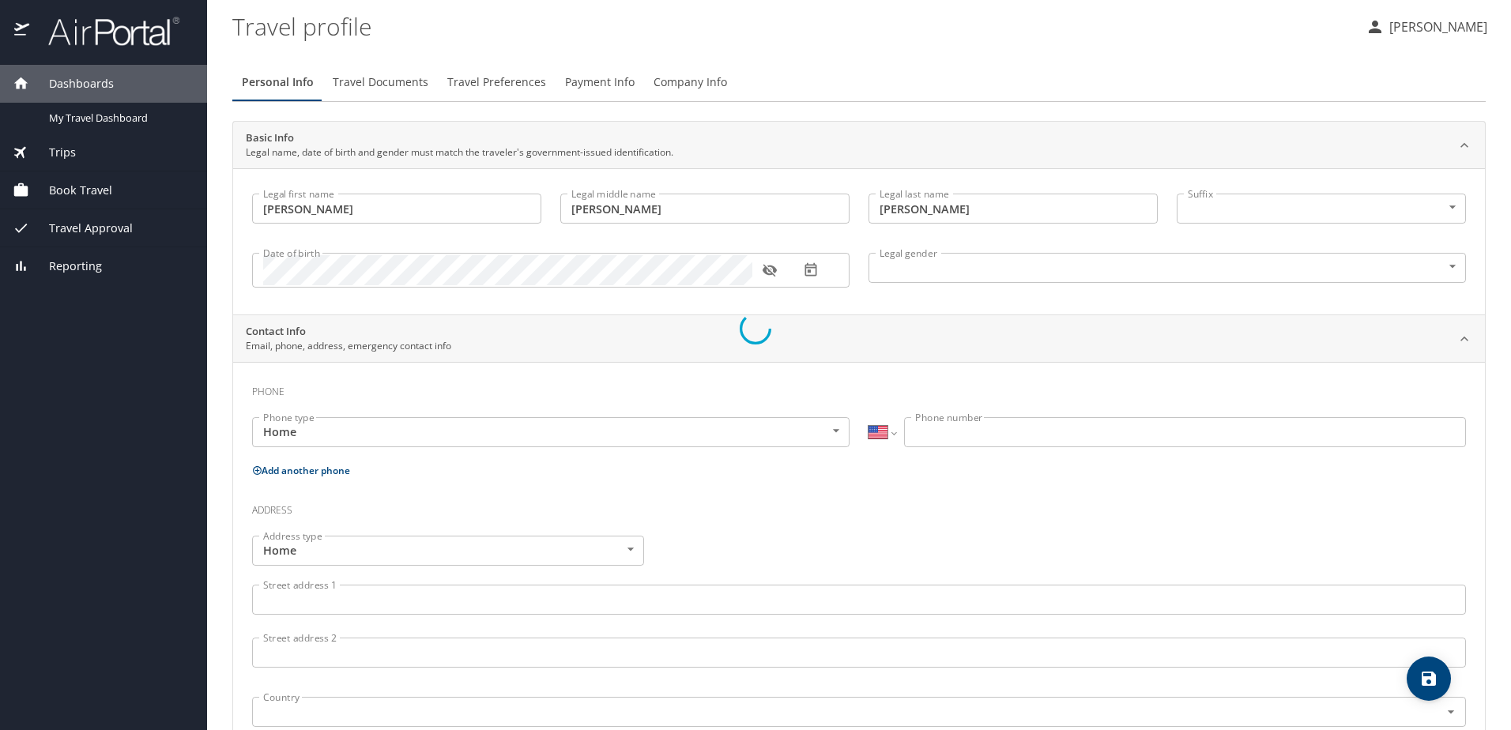
select select "US"
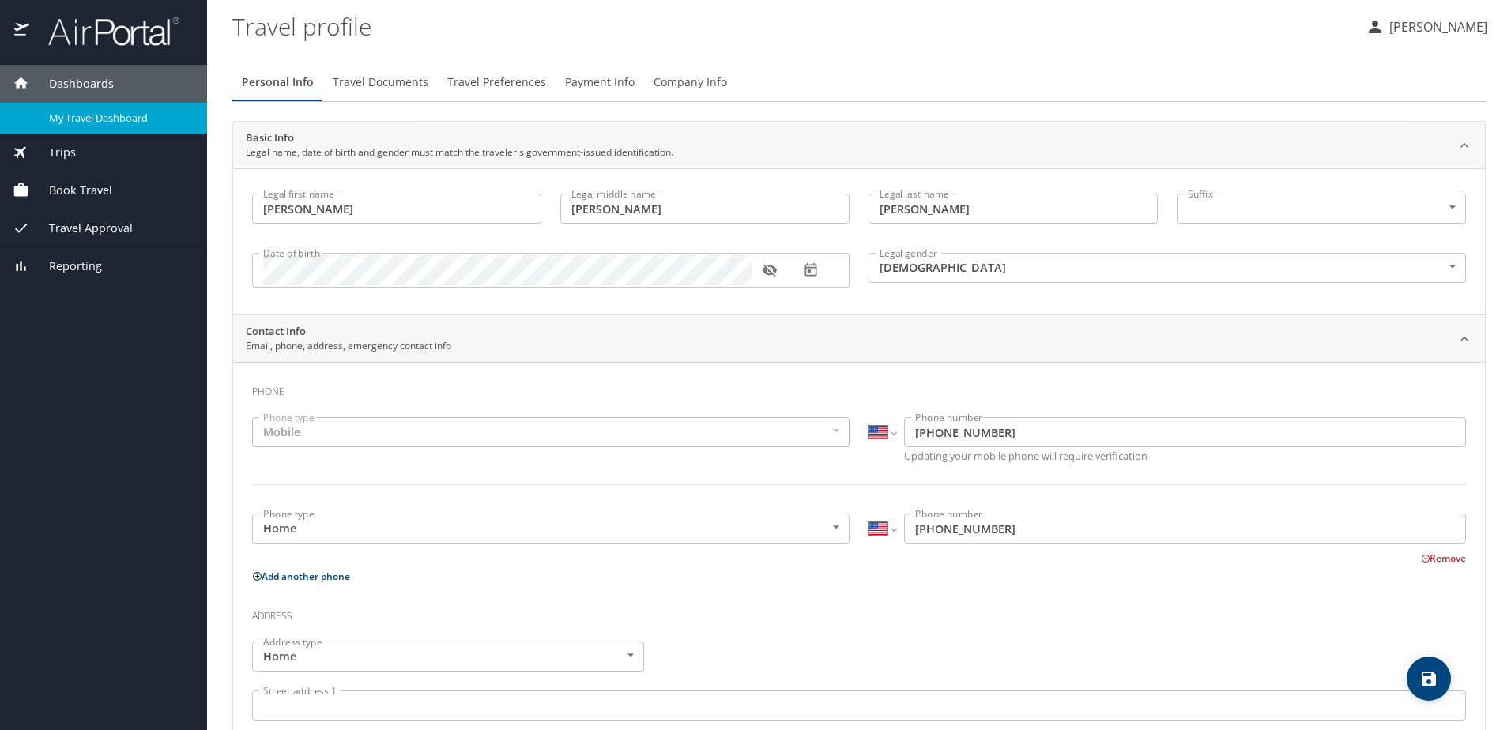
click at [135, 106] on link "My Travel Dashboard" at bounding box center [103, 118] width 207 height 31
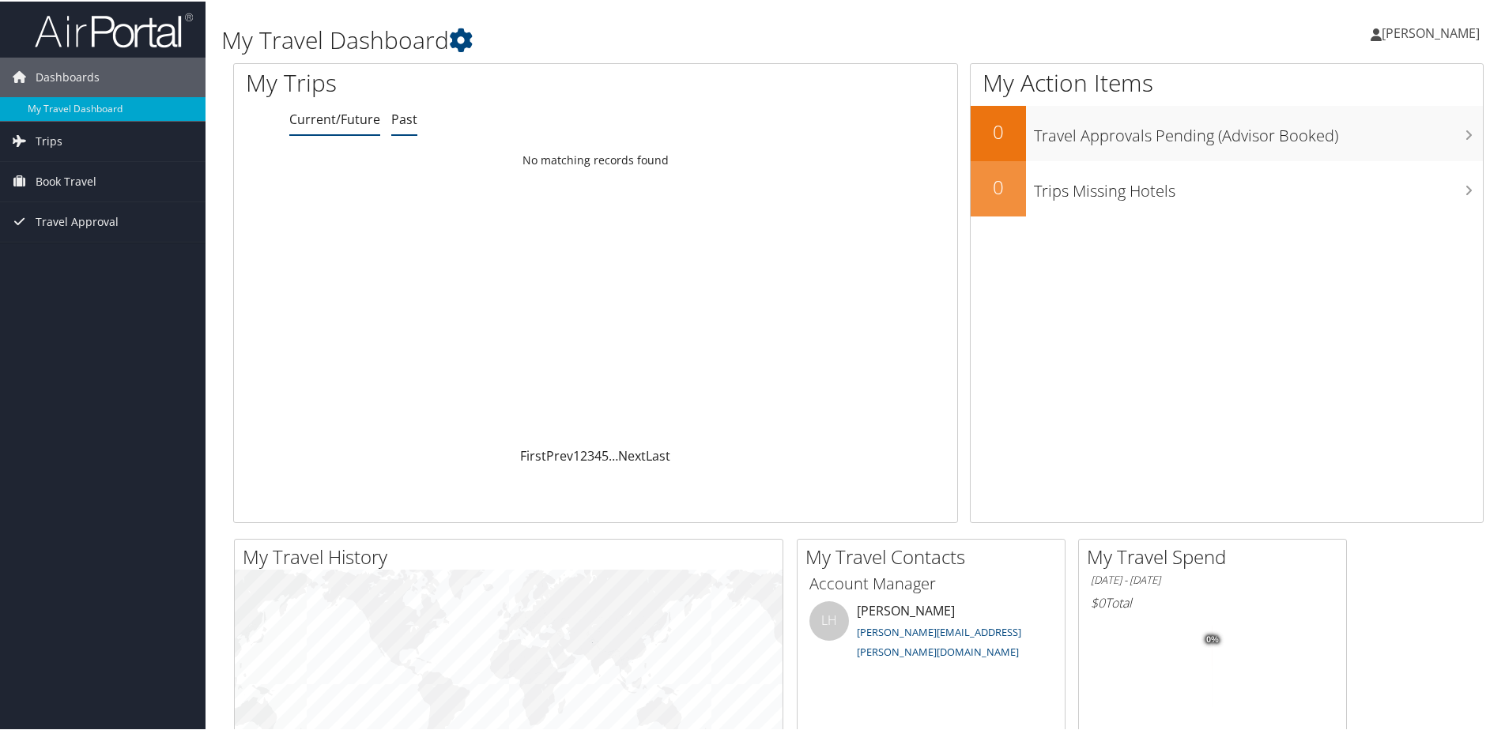
click at [402, 112] on link "Past" at bounding box center [404, 117] width 26 height 17
click at [359, 115] on link "Current/Future" at bounding box center [334, 117] width 91 height 17
click at [1382, 35] on span "Carlos Gonzalez" at bounding box center [1431, 31] width 98 height 17
